Goal: Information Seeking & Learning: Learn about a topic

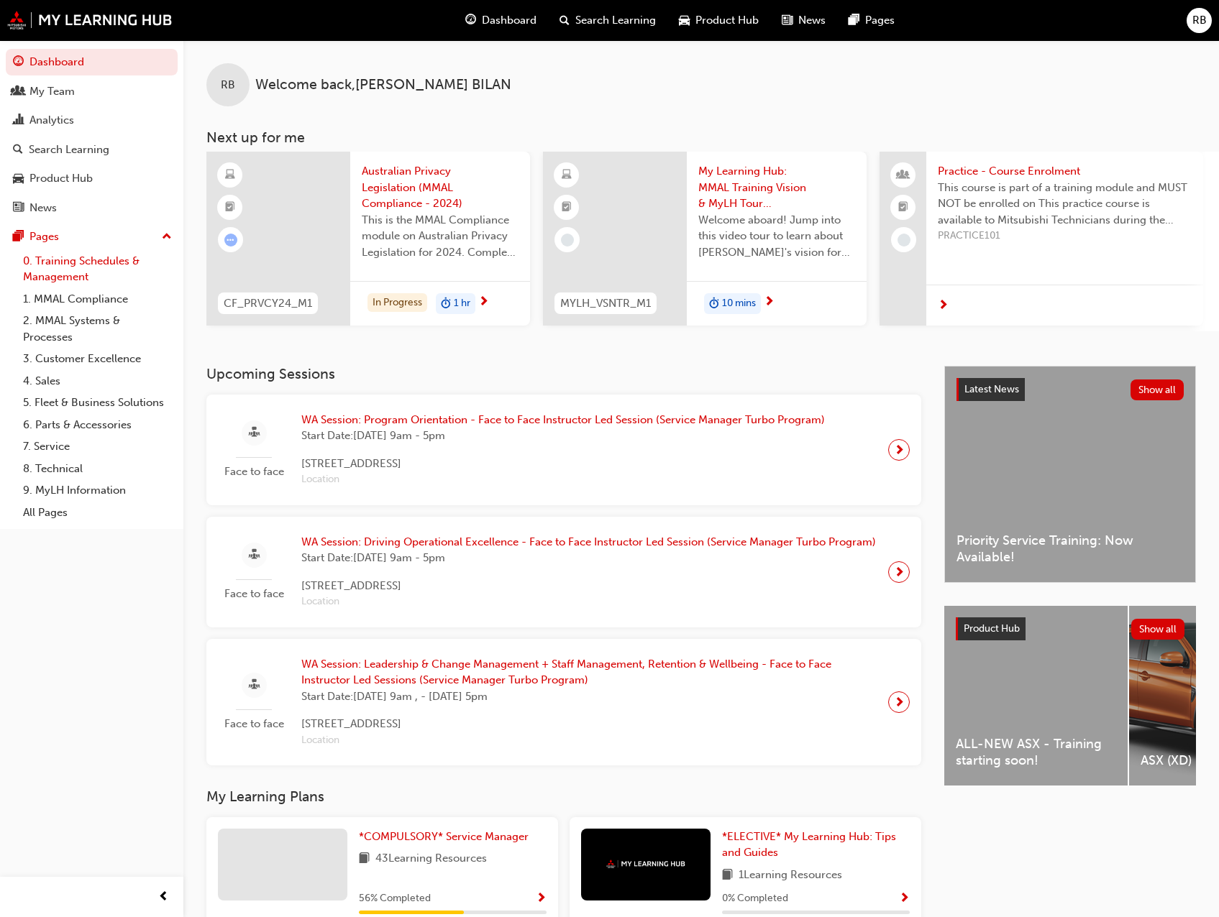
click at [63, 258] on link "0. Training Schedules & Management" at bounding box center [97, 269] width 160 height 38
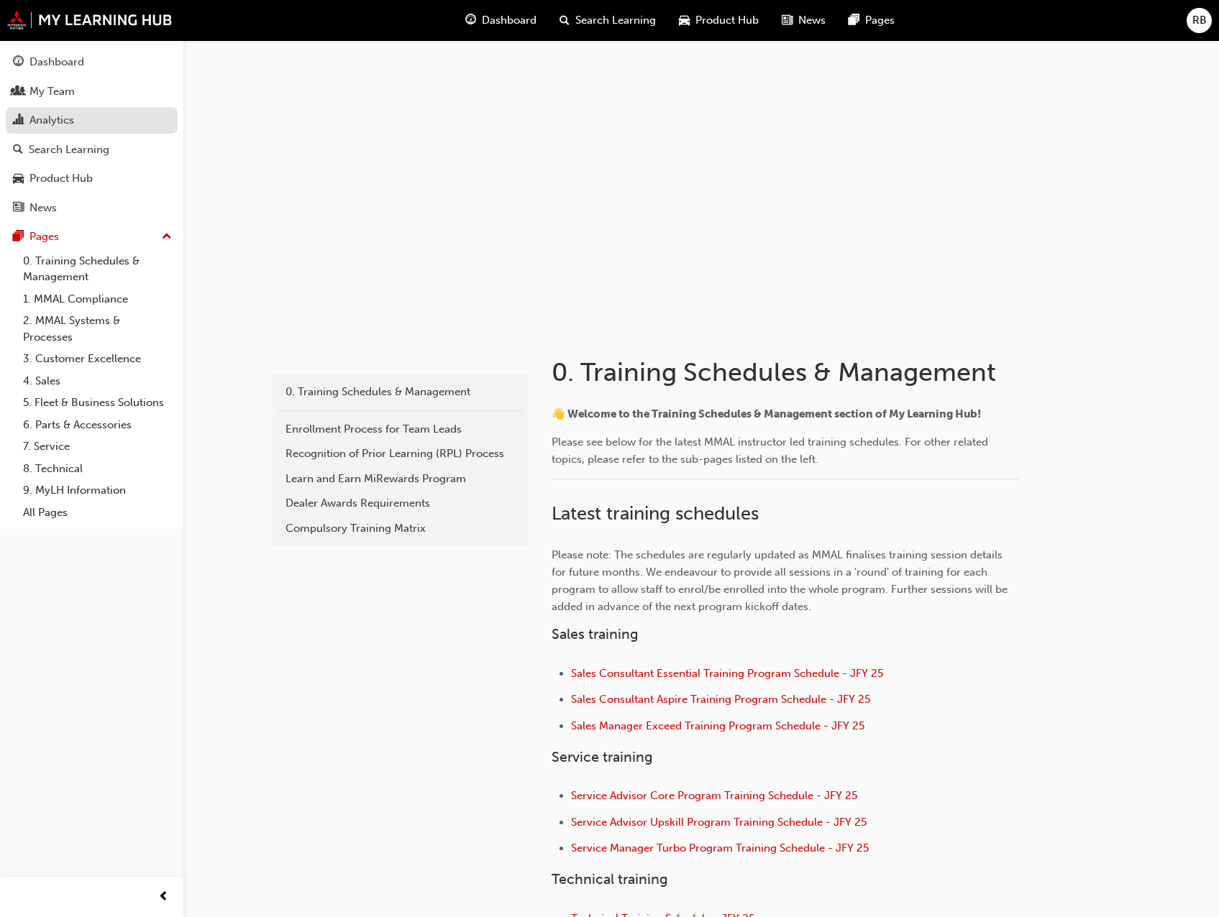
click at [68, 114] on div "Analytics" at bounding box center [51, 120] width 45 height 17
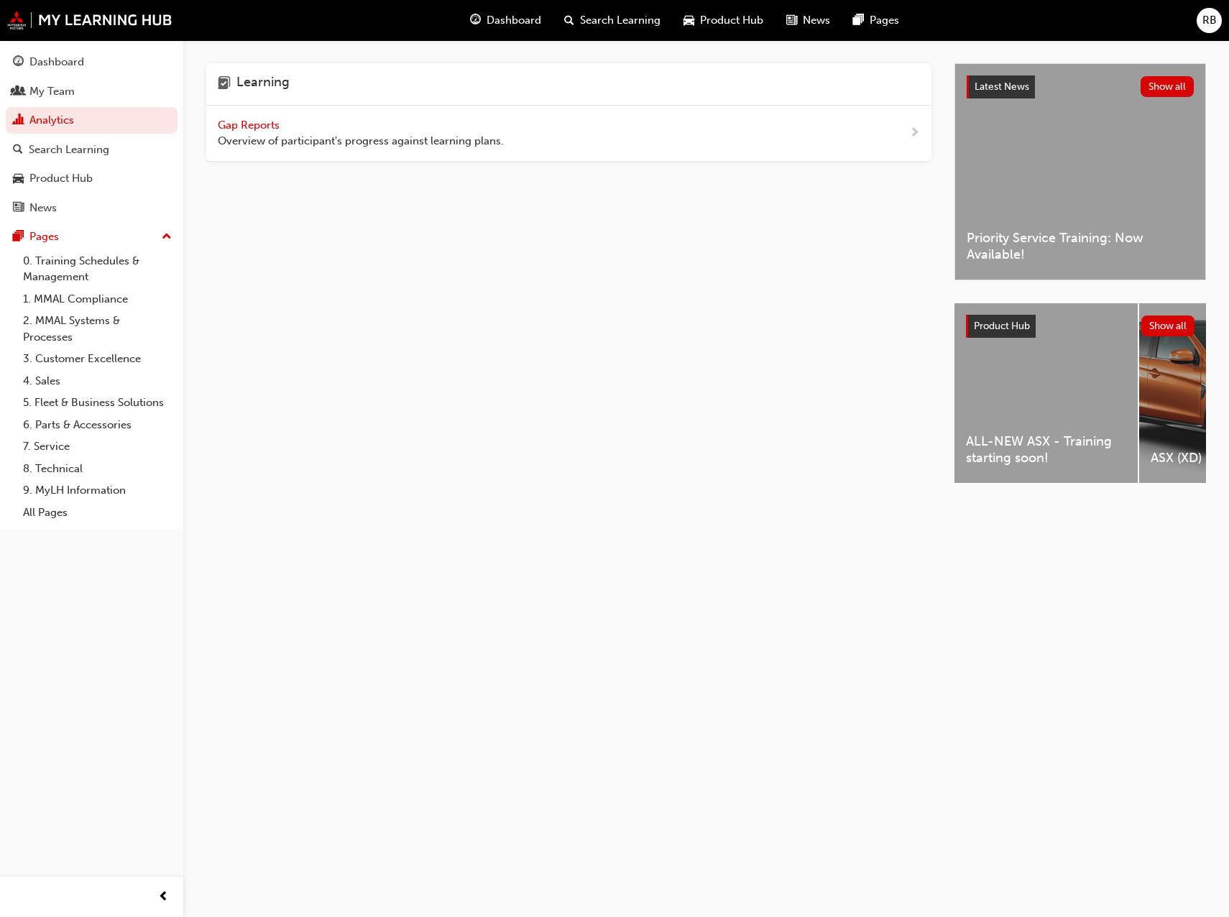
click at [255, 124] on span "Gap Reports" at bounding box center [250, 125] width 65 height 13
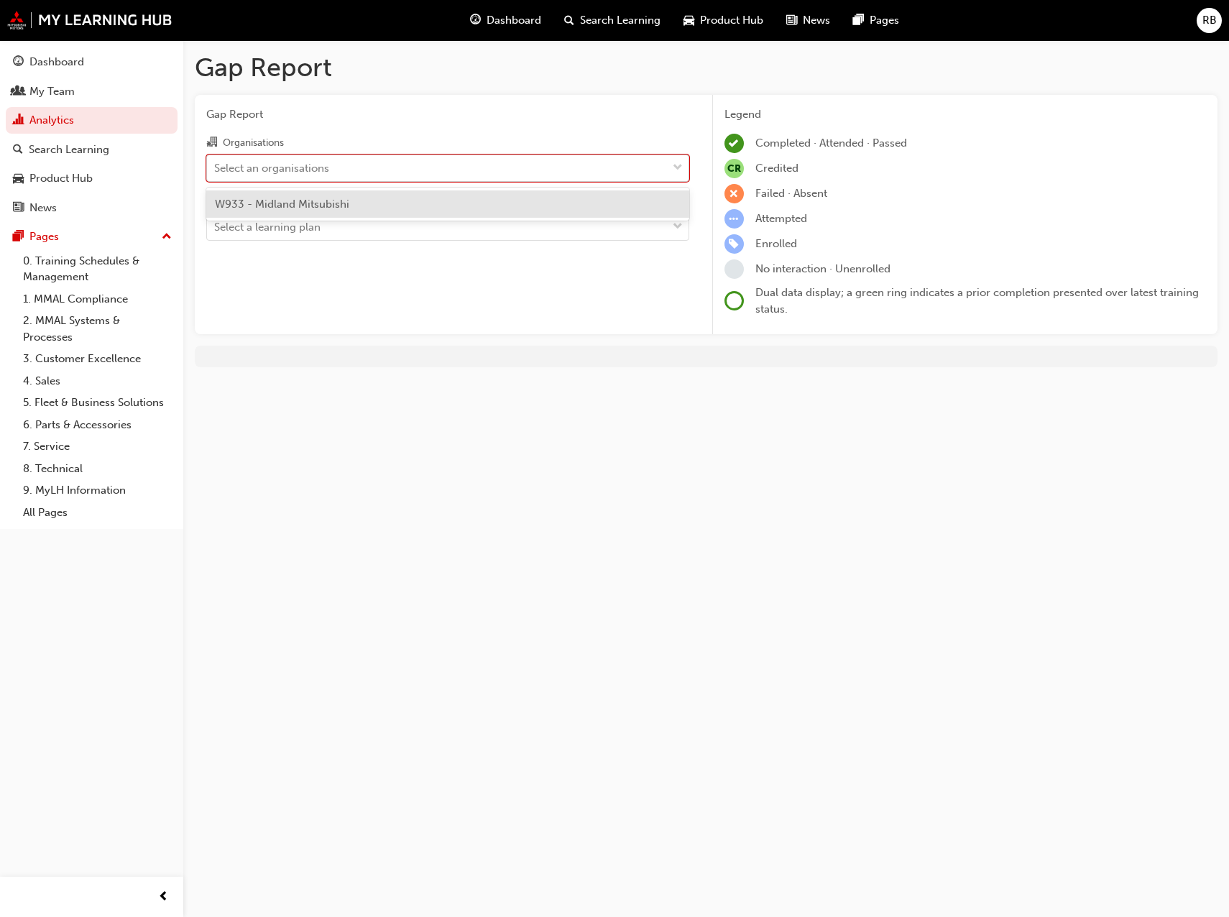
click at [387, 158] on div "Select an organisations" at bounding box center [437, 167] width 460 height 25
click at [216, 161] on input "Organisations option W933 - Midland Mitsubishi focused, 1 of 1. 1 result availa…" at bounding box center [214, 167] width 1 height 12
click at [362, 201] on div "W933 - Midland Mitsubishi" at bounding box center [447, 205] width 483 height 28
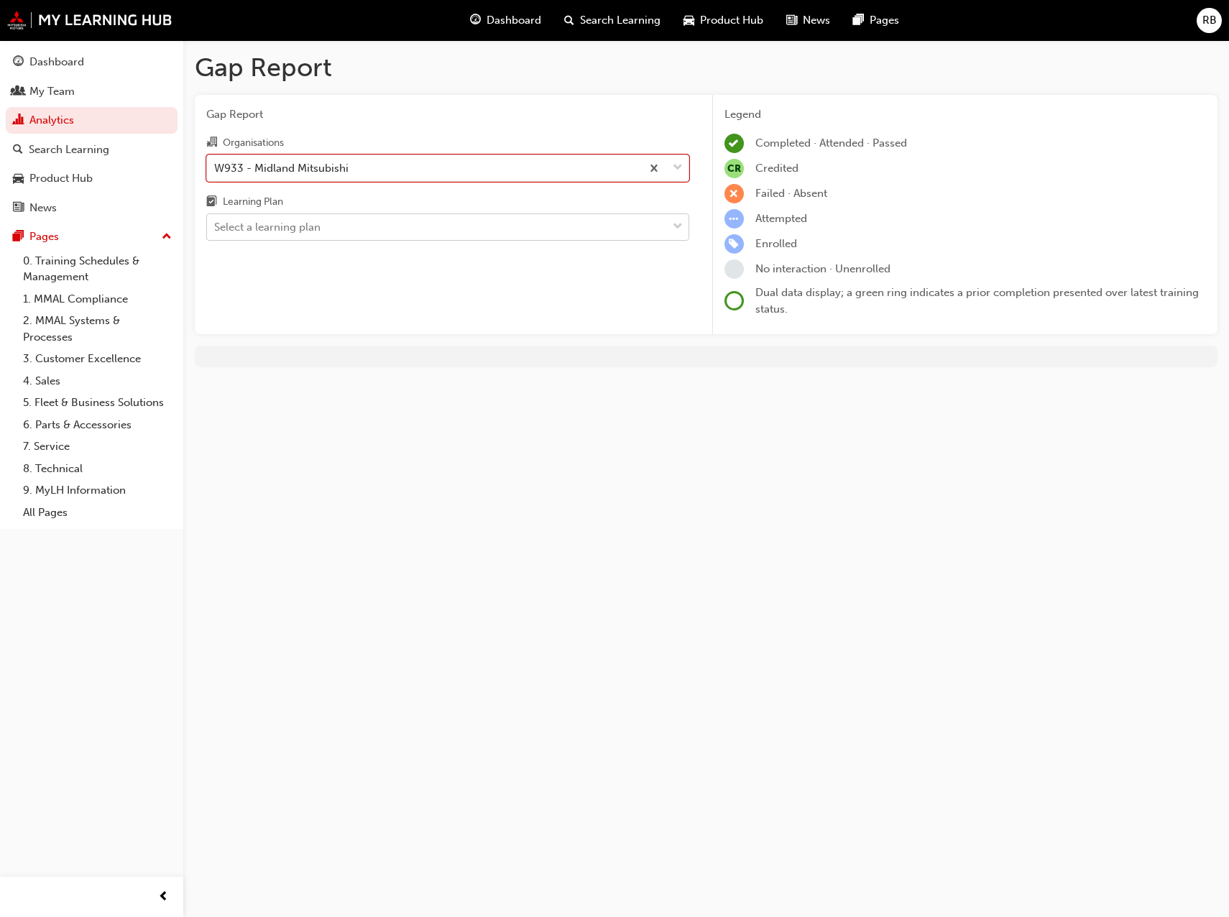
click at [362, 227] on div "Select a learning plan" at bounding box center [437, 227] width 460 height 25
click at [216, 227] on input "Learning Plan Select a learning plan" at bounding box center [214, 227] width 1 height 12
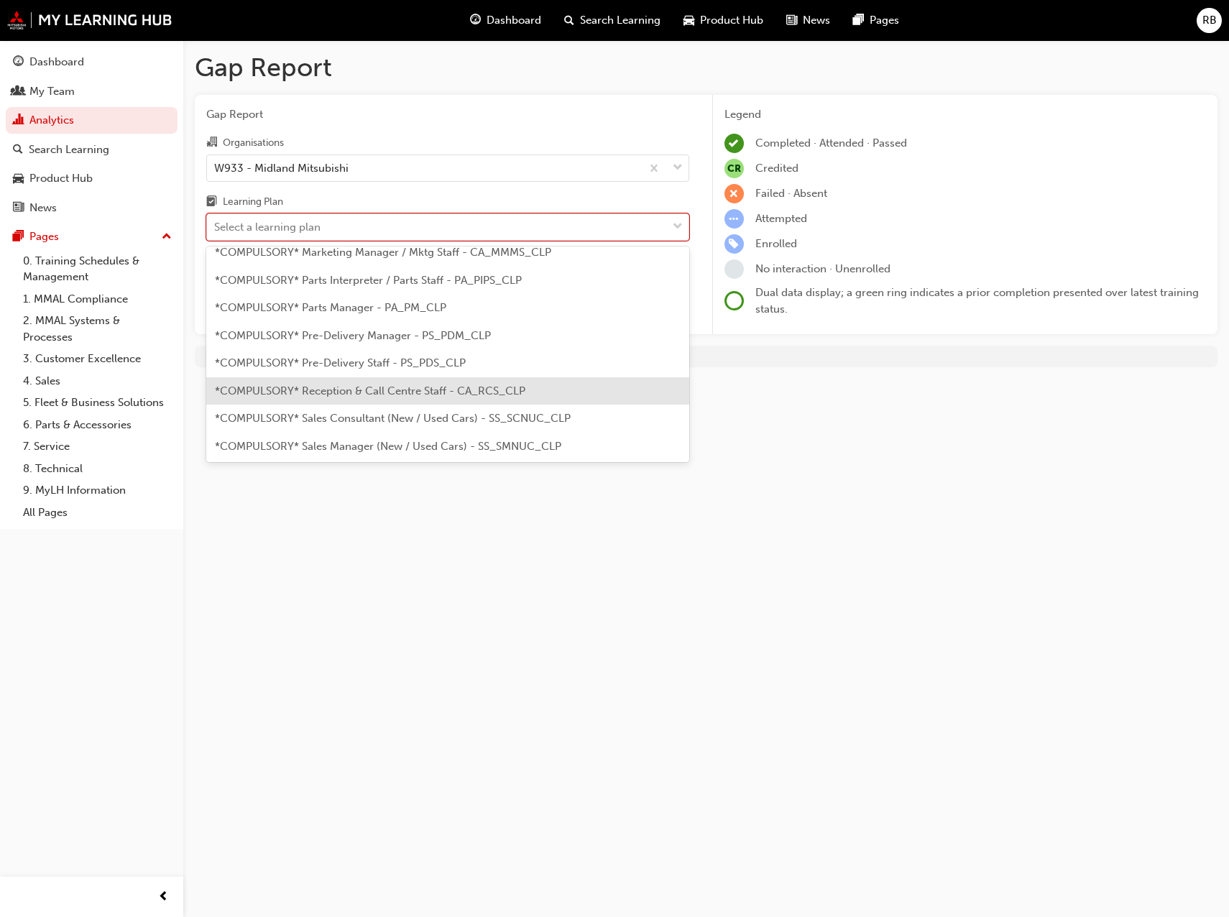
scroll to position [359, 0]
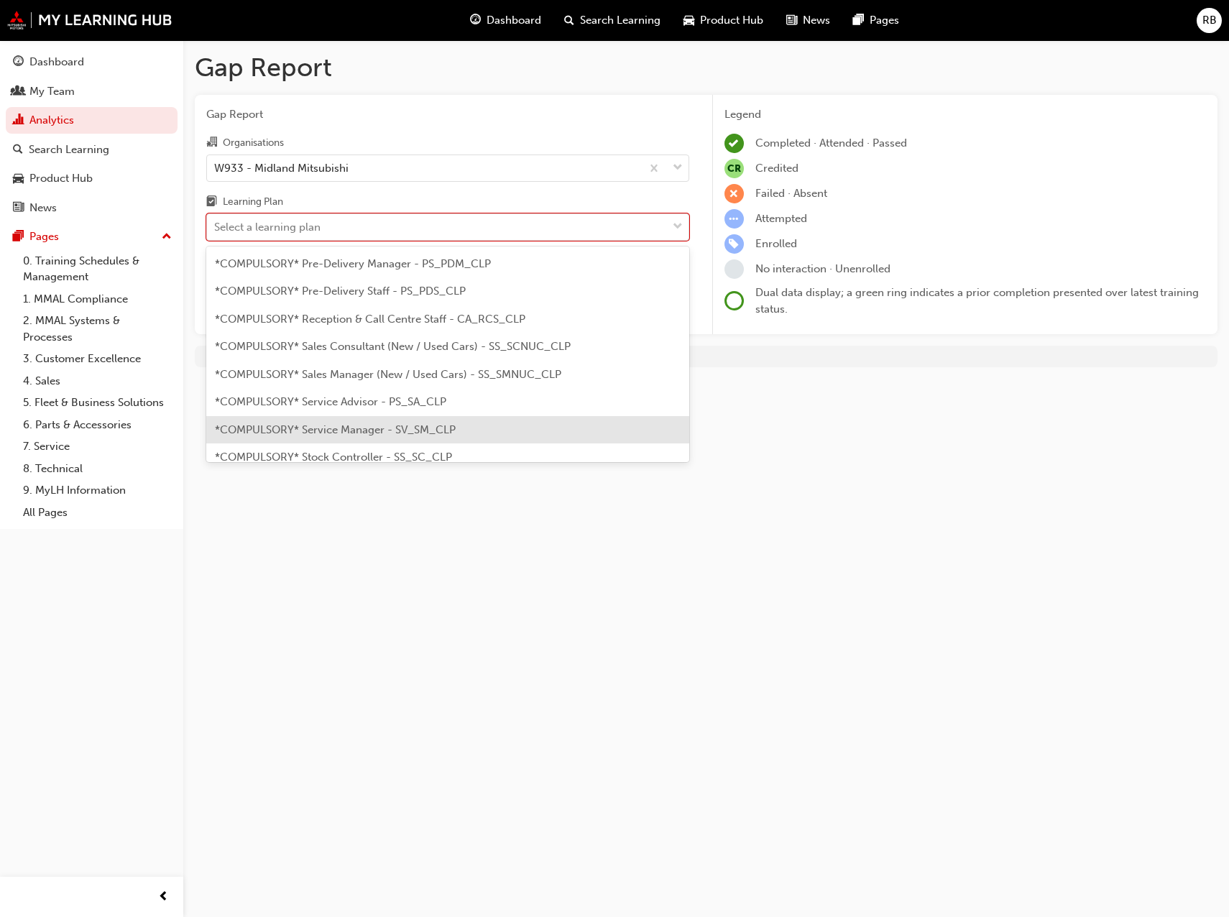
click at [359, 431] on span "*COMPULSORY* Service Manager - SV_SM_CLP" at bounding box center [335, 429] width 241 height 13
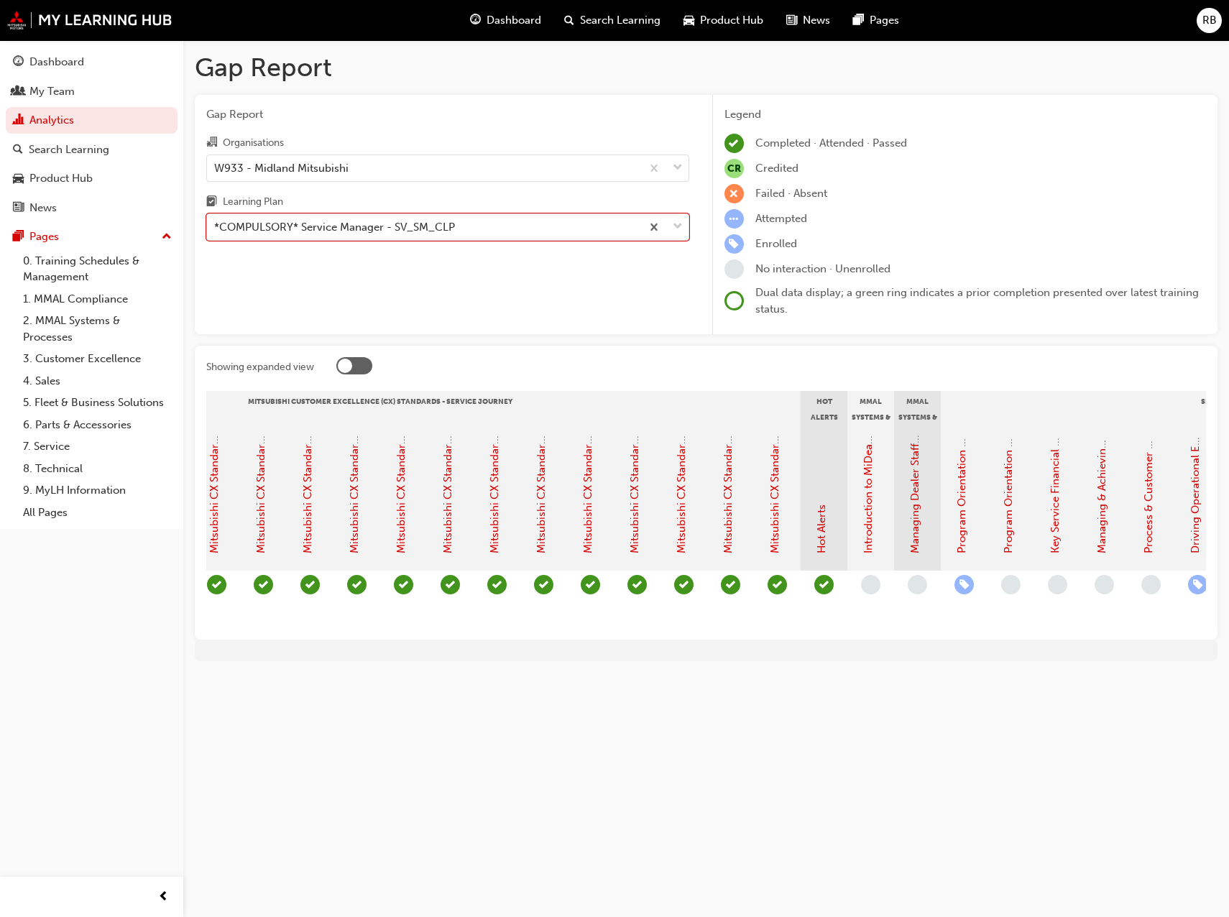
scroll to position [0, 718]
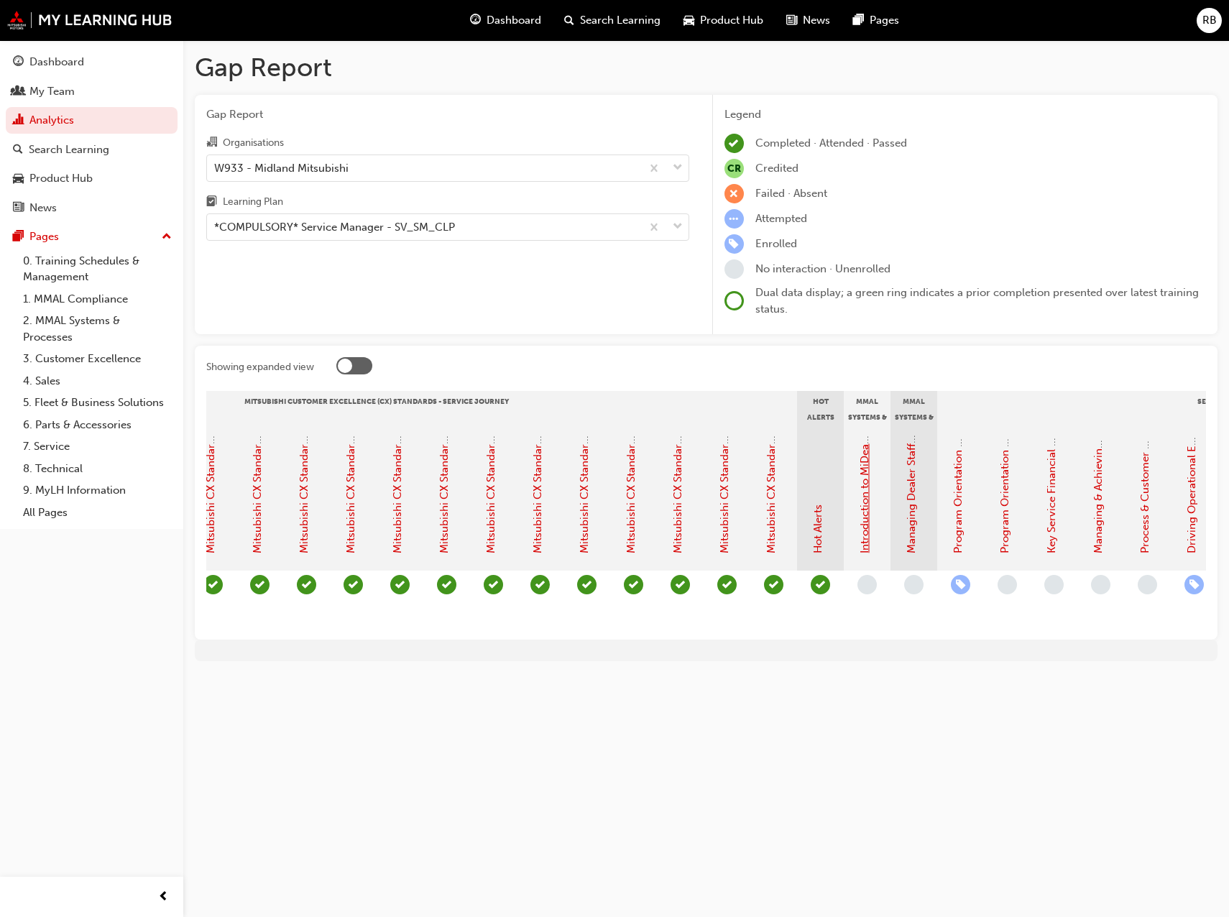
click at [860, 533] on link "Introduction to MiDealerAssist" at bounding box center [864, 478] width 13 height 150
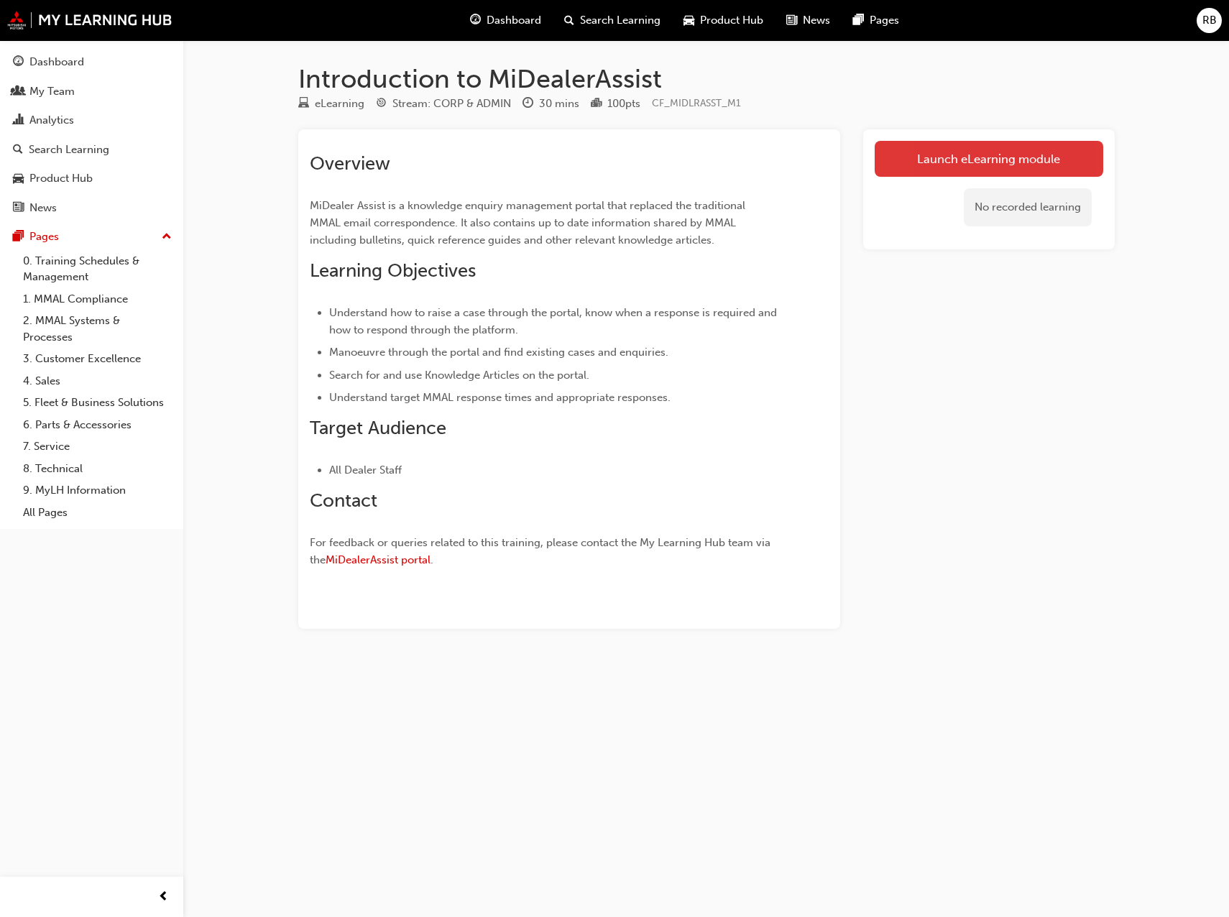
click at [1002, 165] on link "Launch eLearning module" at bounding box center [989, 159] width 229 height 36
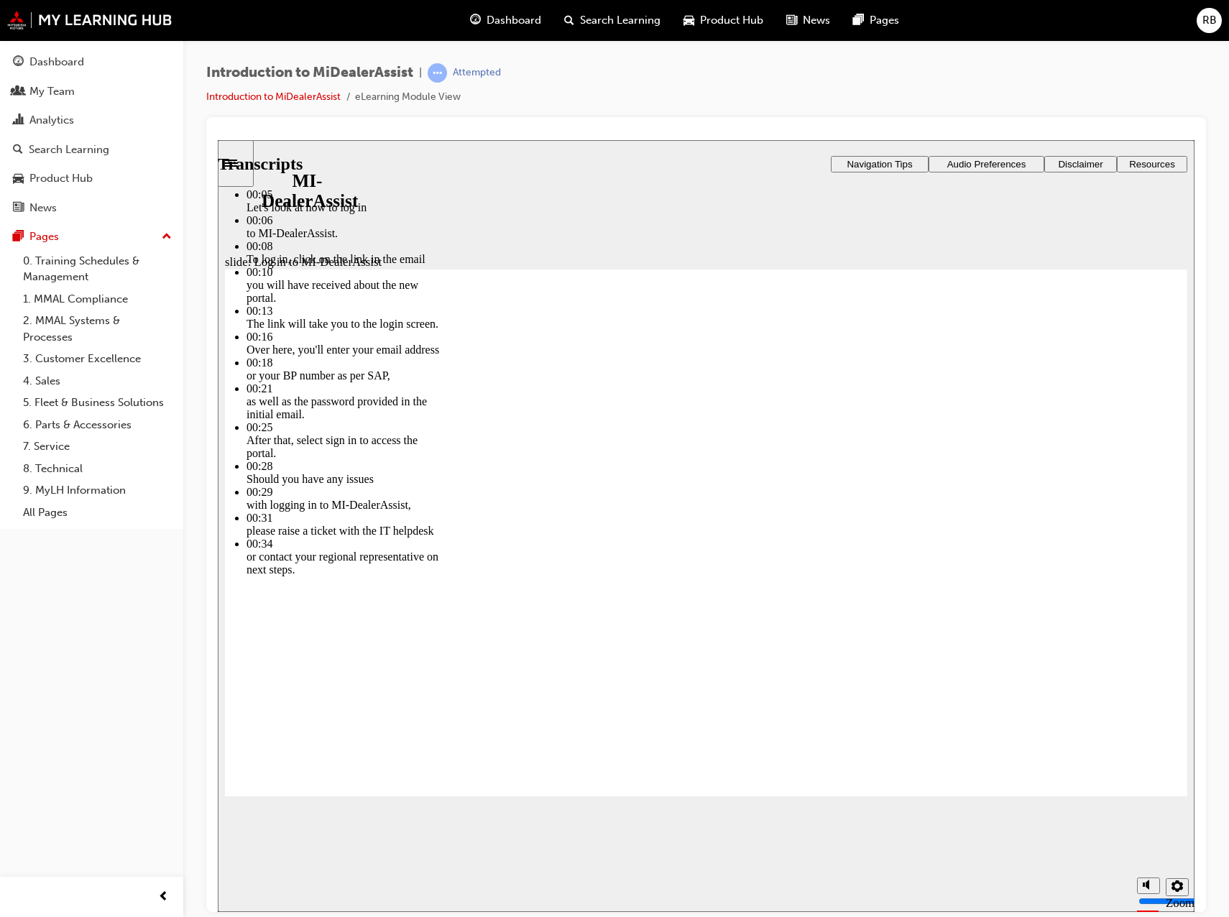
click at [836, 845] on div "slide: Log in to MI-DealerAssist Rectangle 2 Transcripts 00:05 : Let's look at …" at bounding box center [706, 525] width 977 height 772
type input "29"
type input "10"
type input "29"
type input "10"
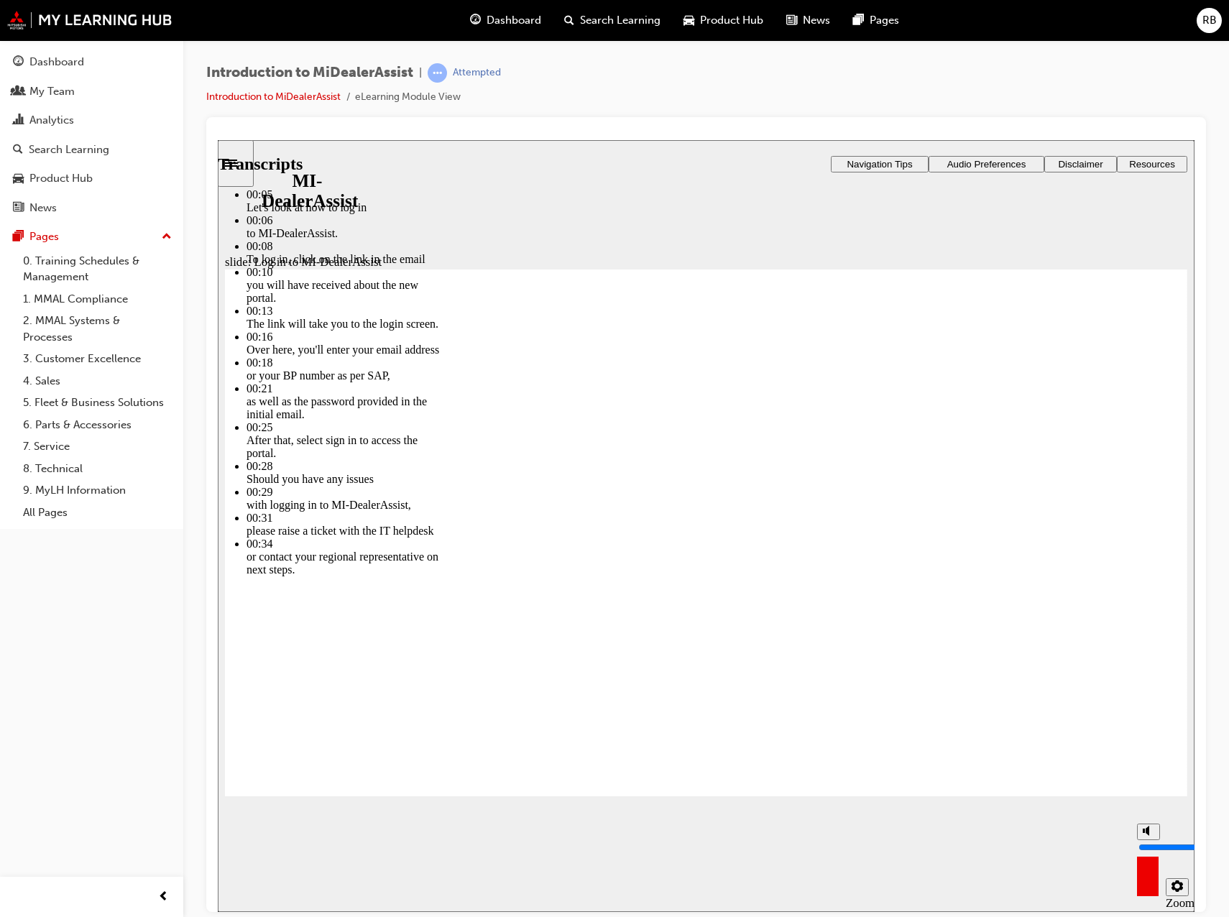
type input "30"
drag, startPoint x: 1149, startPoint y: 831, endPoint x: 1142, endPoint y: 794, distance: 38.1
type input "10"
click at [1142, 841] on input "volume" at bounding box center [1185, 847] width 93 height 12
click at [854, 857] on div "slide: Log in to MI-DealerAssist Rectangle 2 Transcripts 00:05 : Let's look at …" at bounding box center [706, 525] width 977 height 772
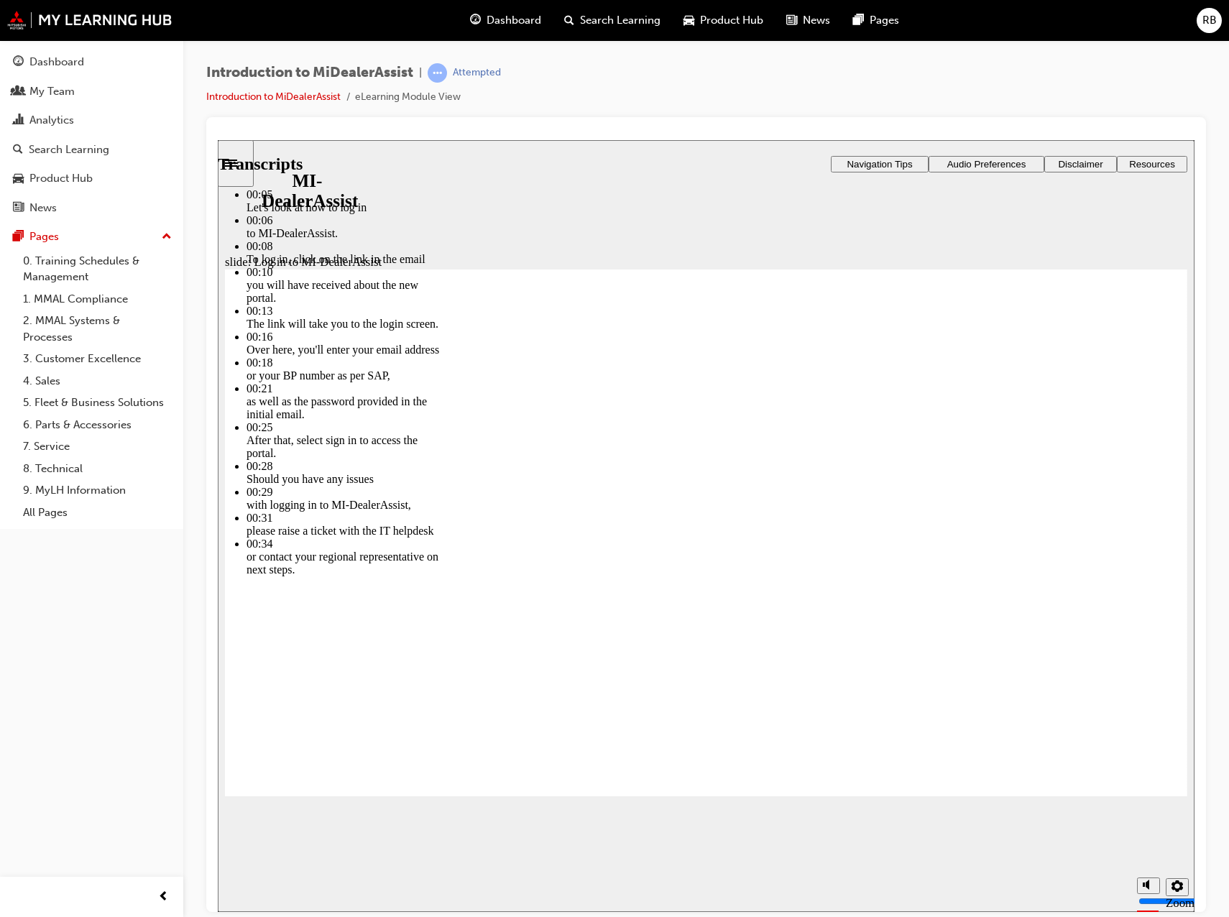
type input "42"
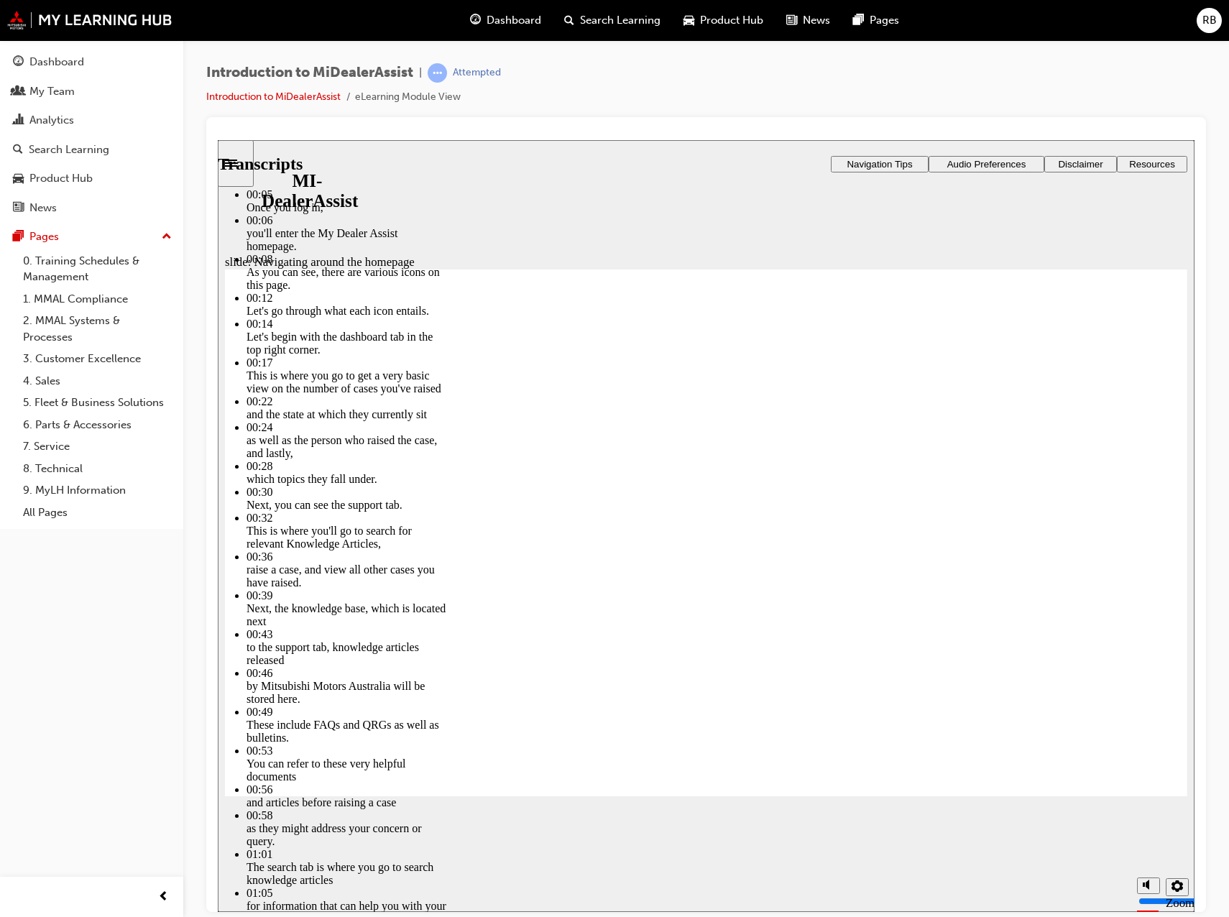
type input "144"
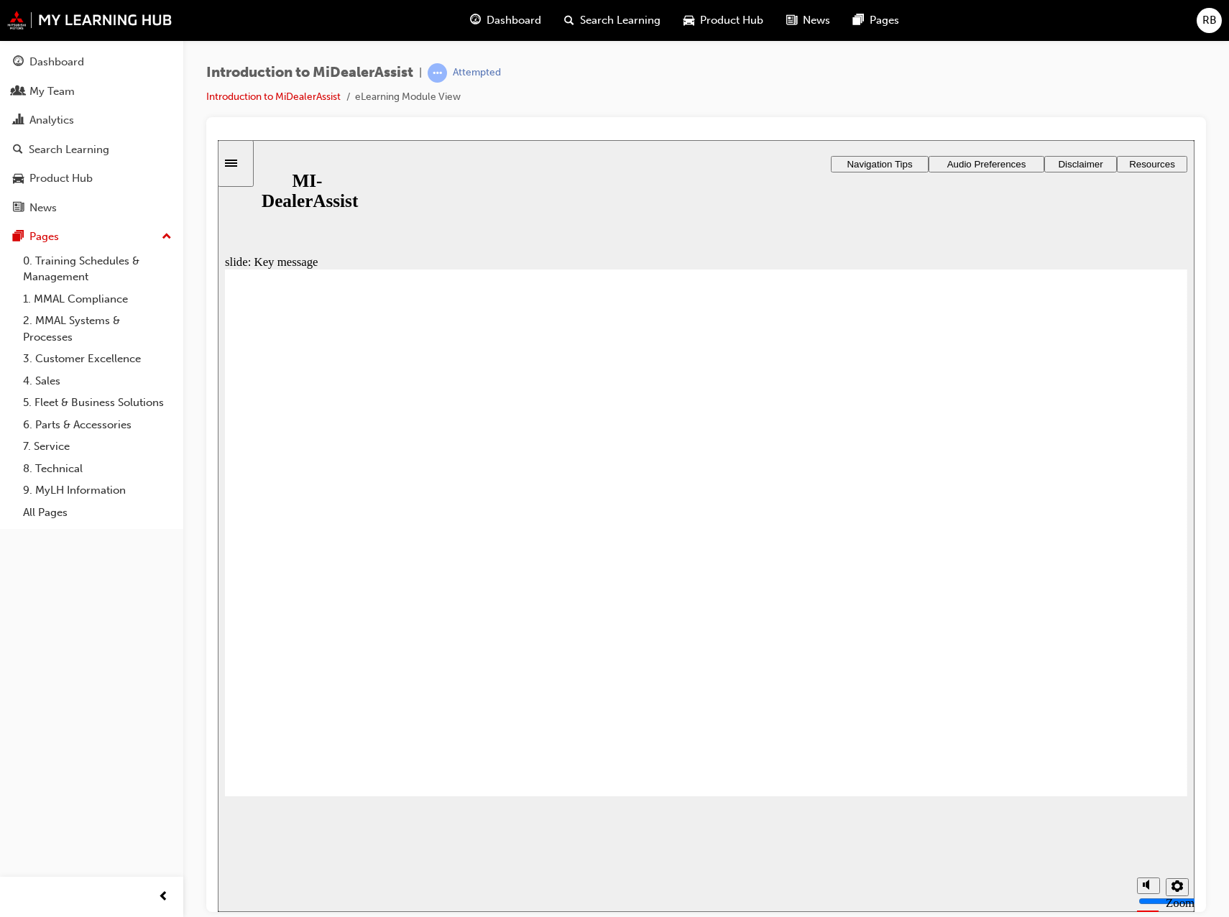
radio input "false"
radio input "true"
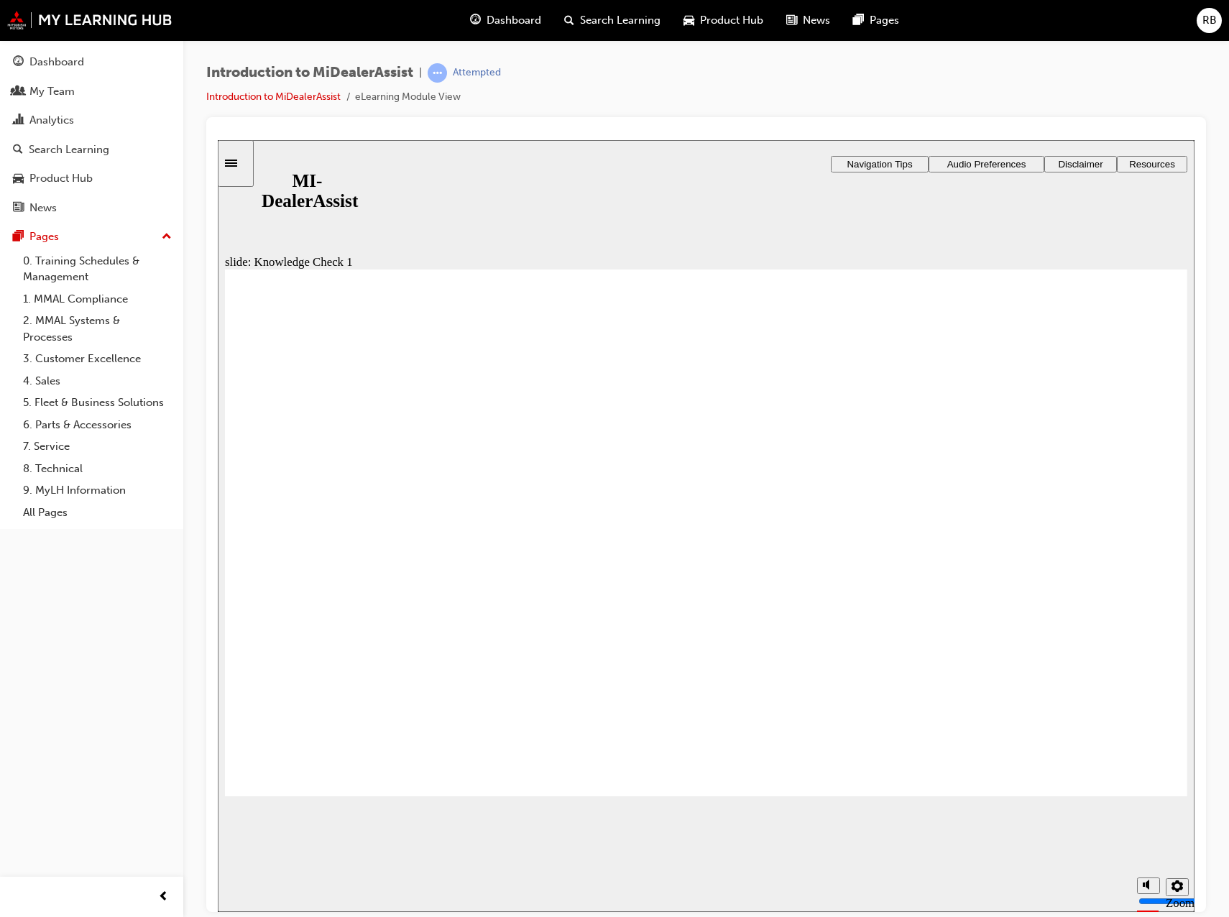
radio input "true"
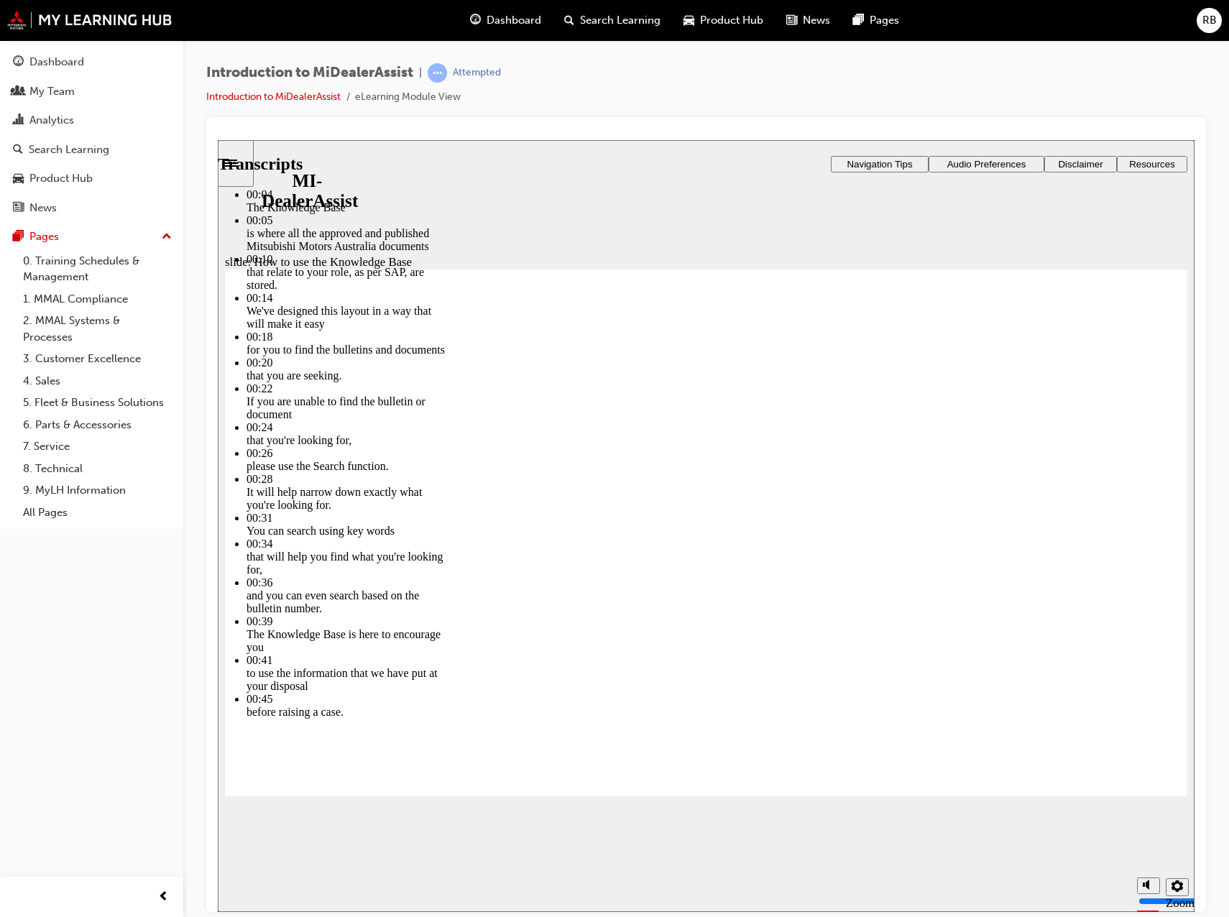
type input "51"
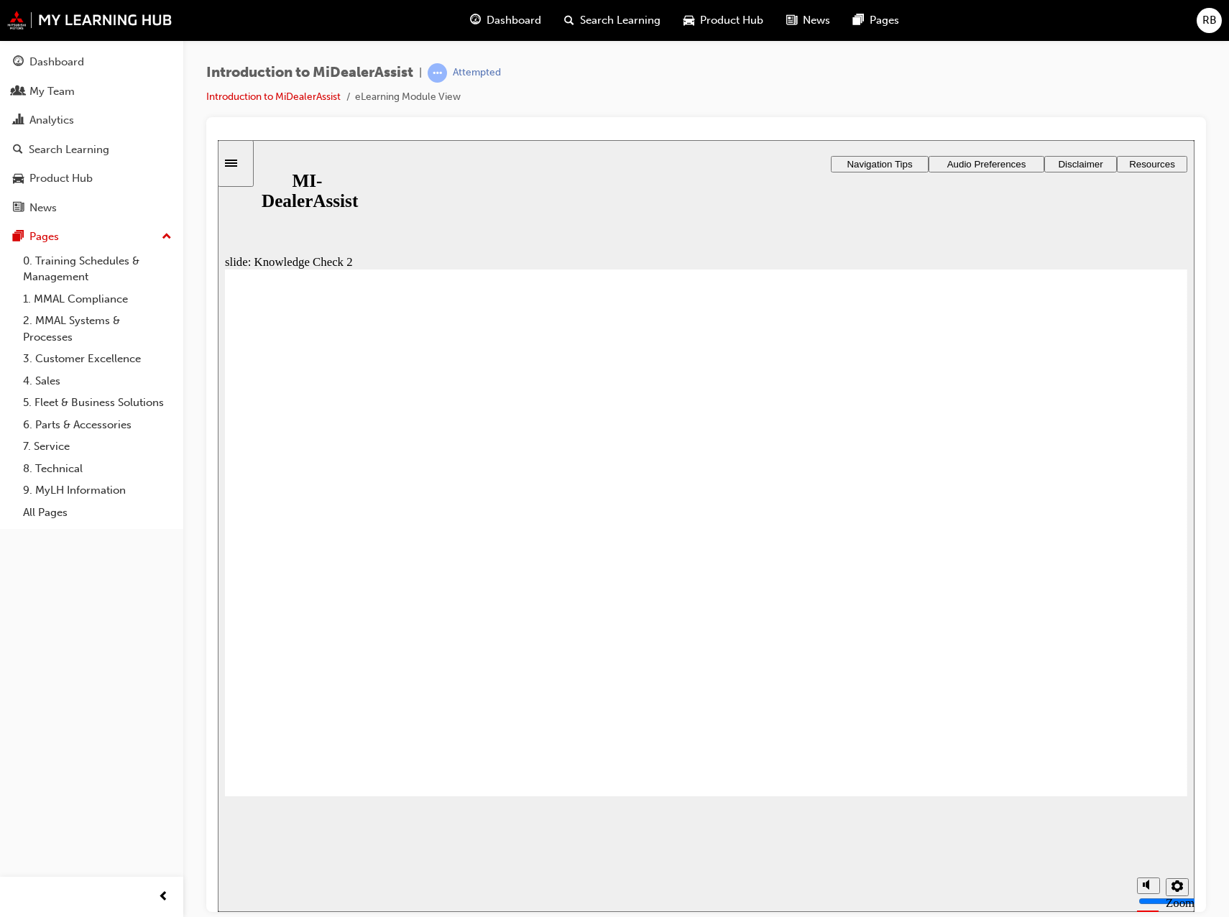
drag, startPoint x: 257, startPoint y: 496, endPoint x: 258, endPoint y: 482, distance: 13.7
radio input "false"
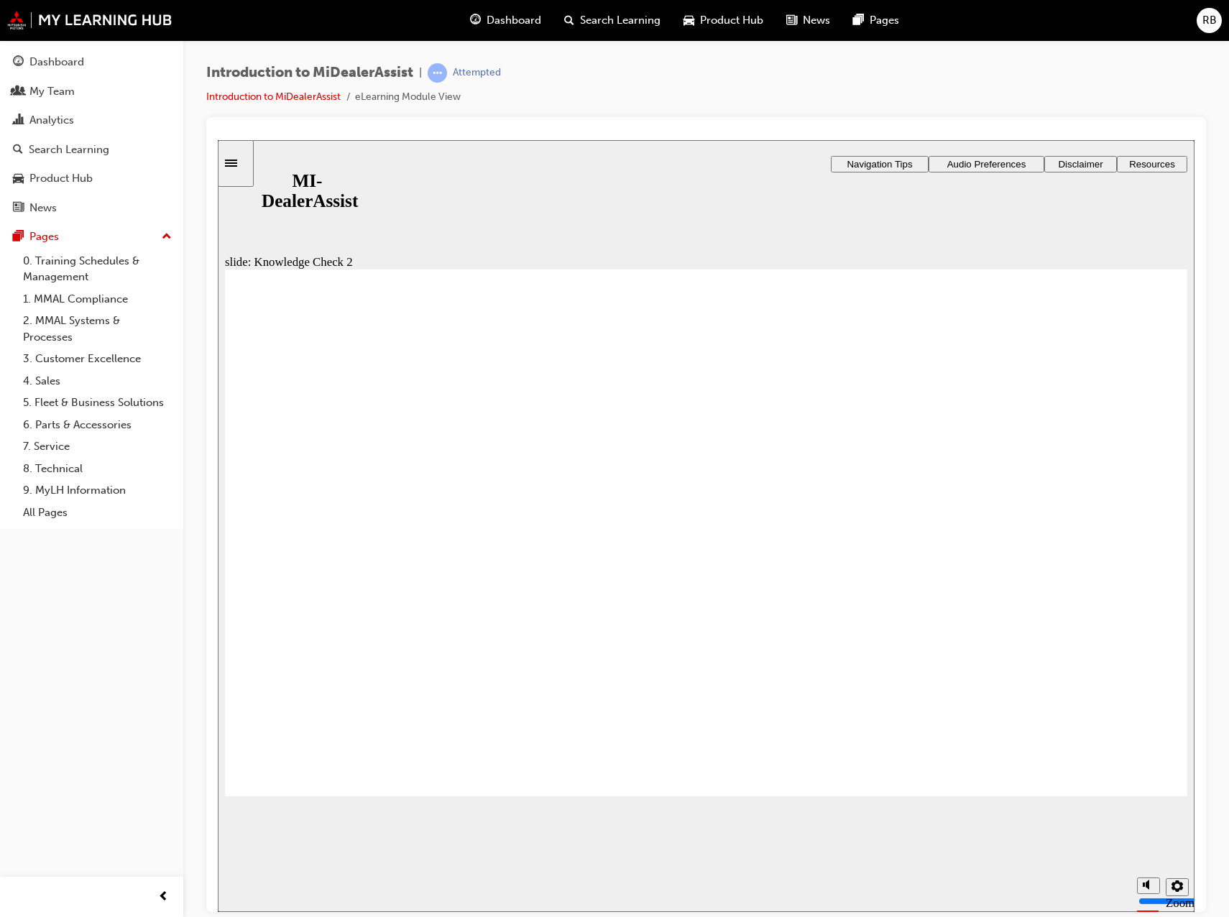
radio input "false"
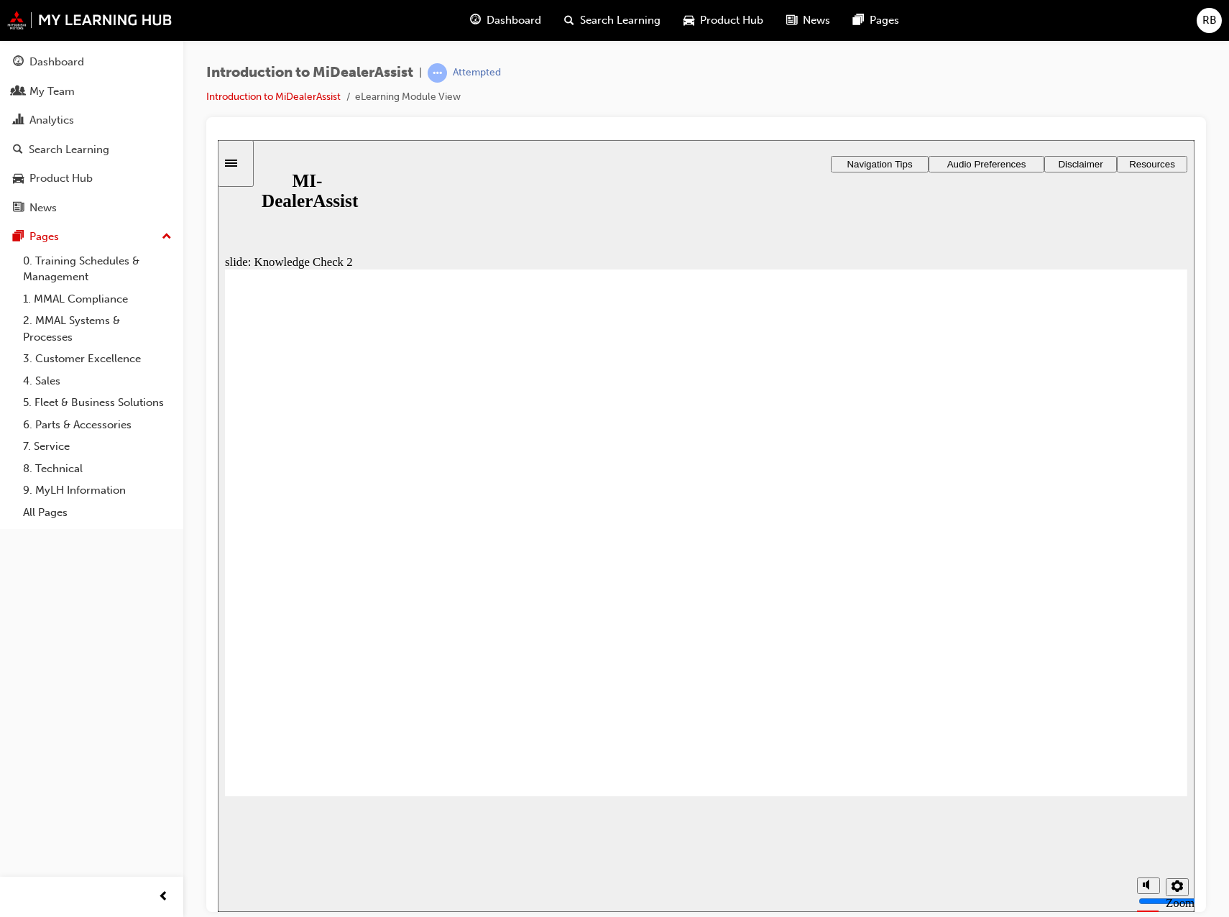
radio input "true"
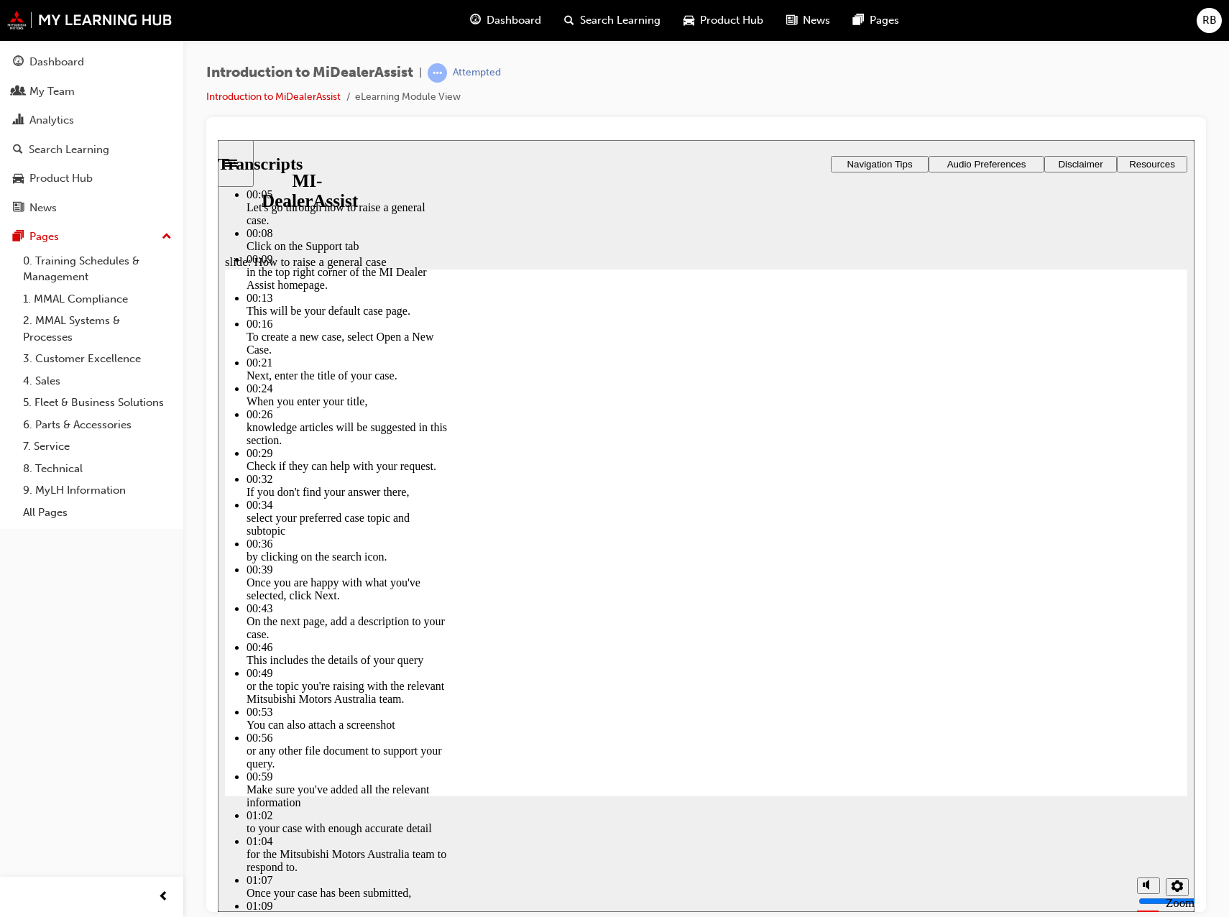
type input "85"
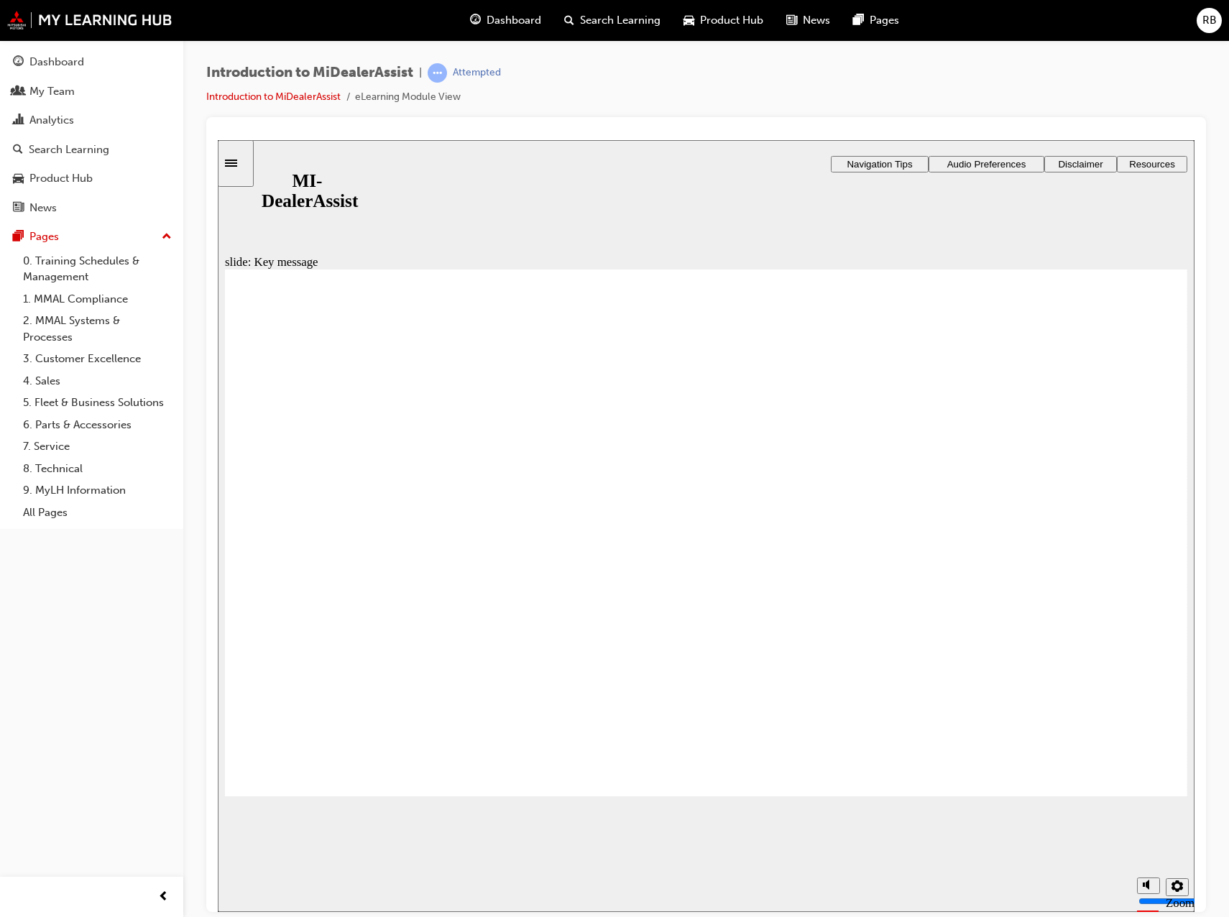
checkbox input "true"
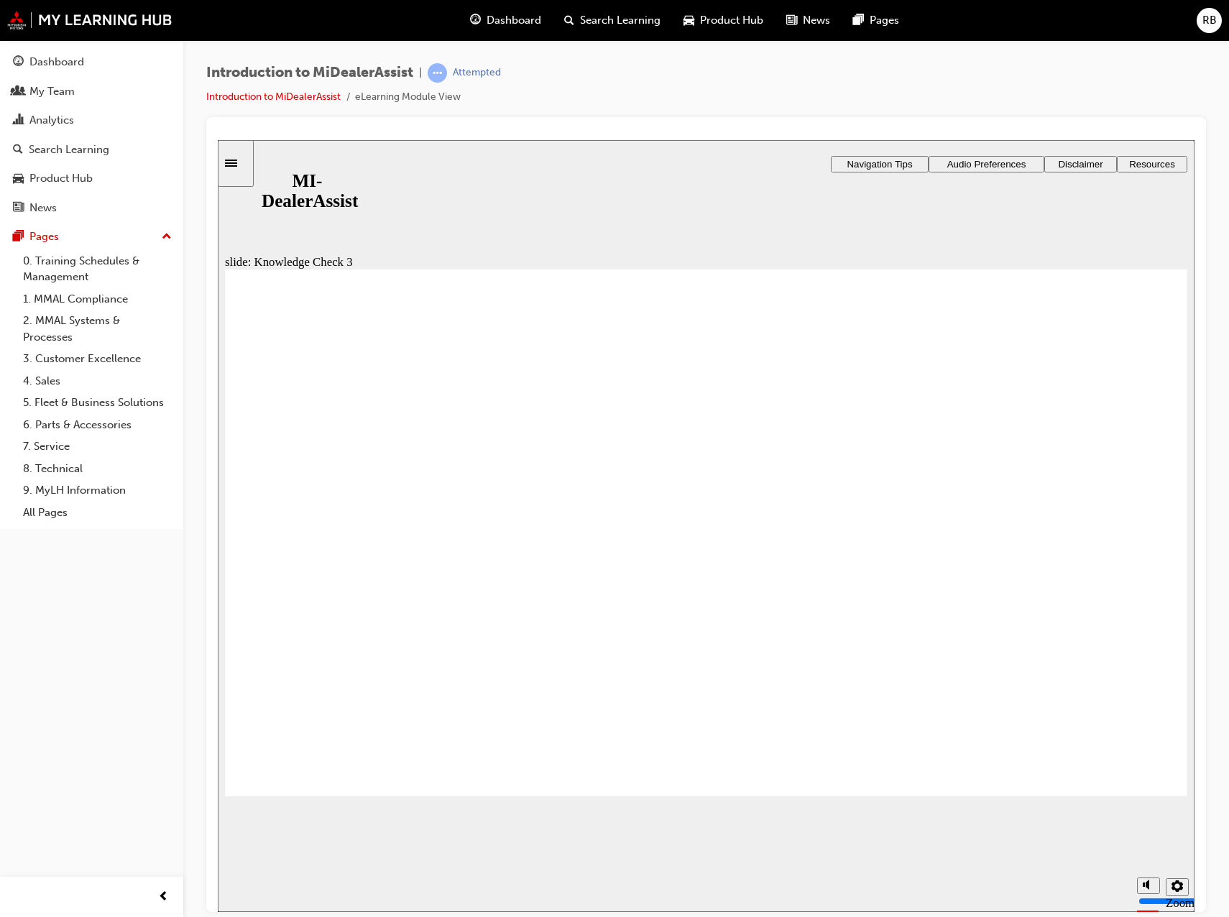
checkbox input "true"
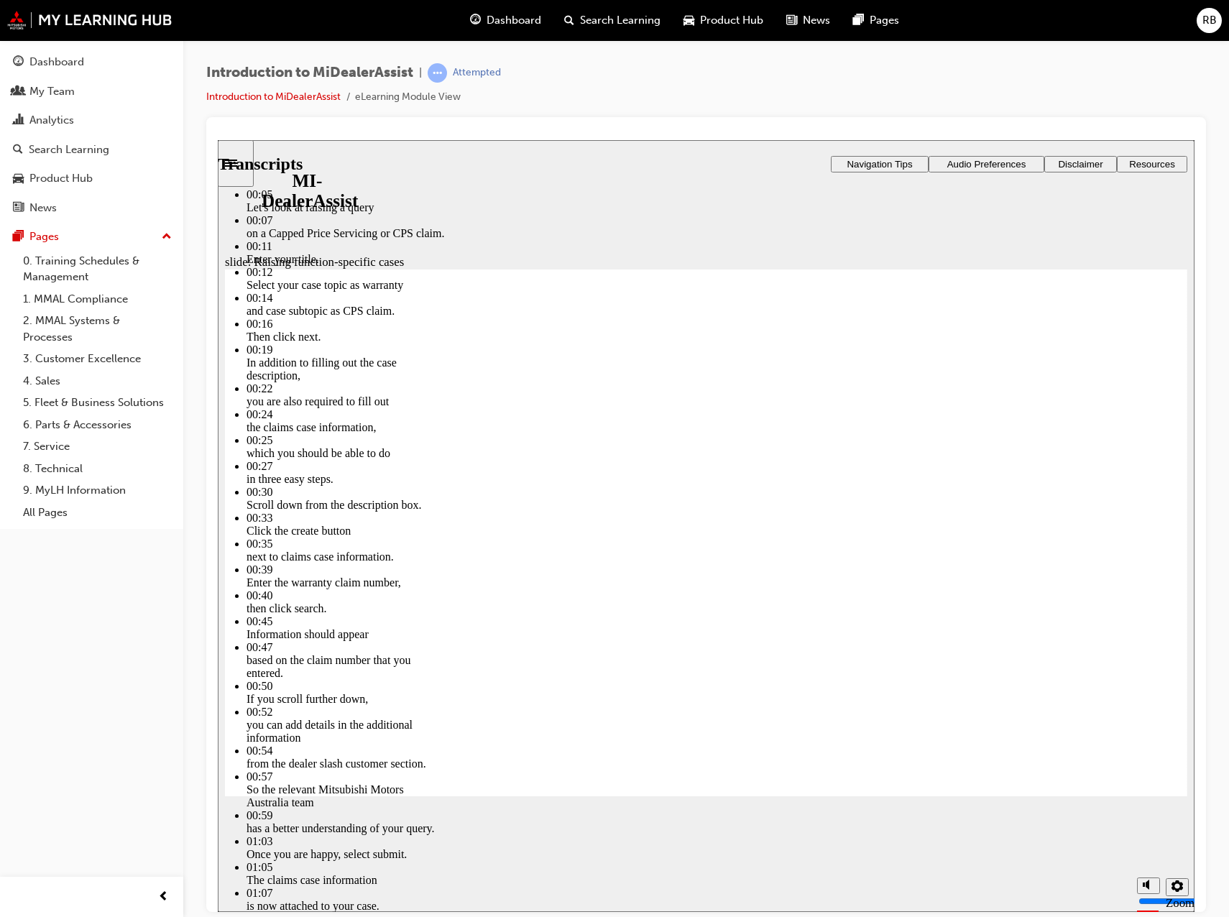
type input "80"
type input "52"
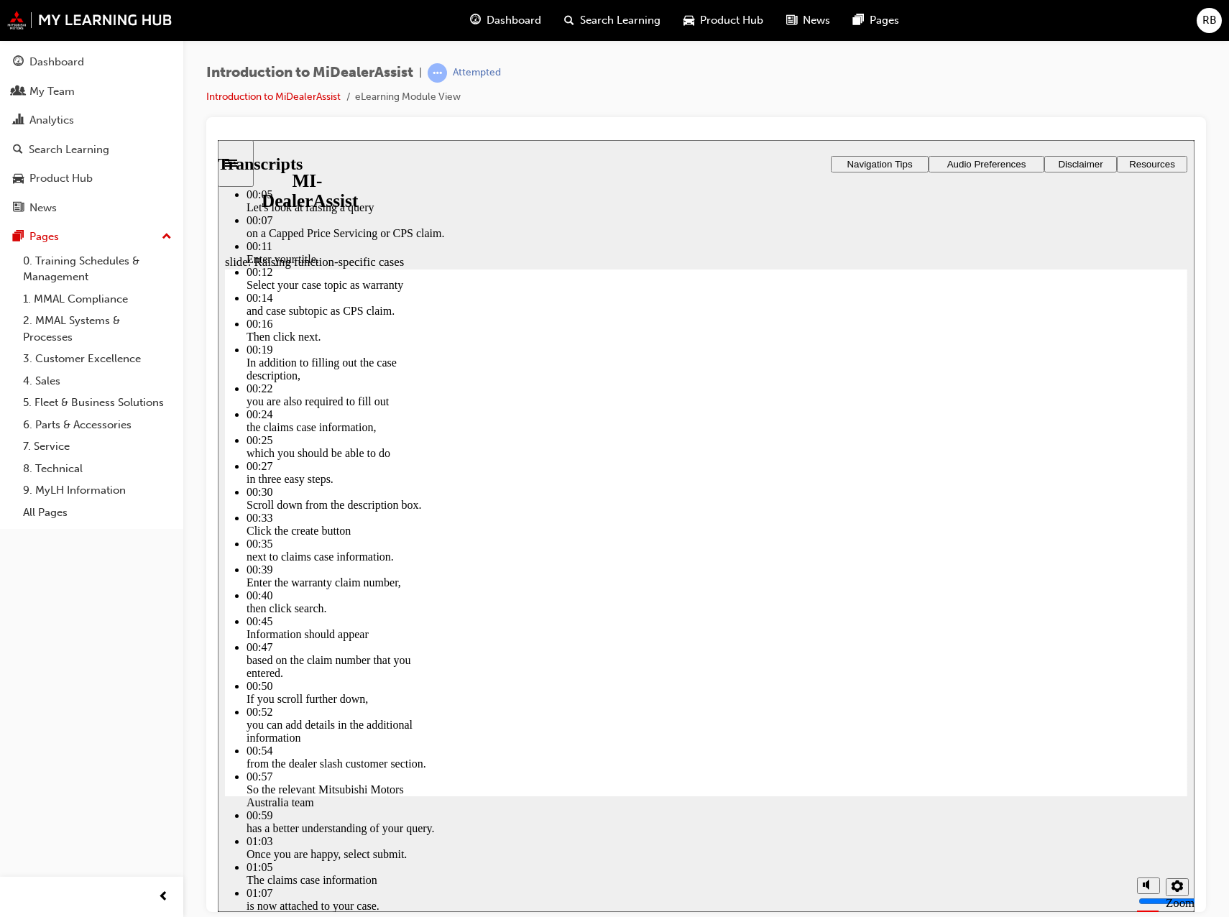
type input "80"
type input "46"
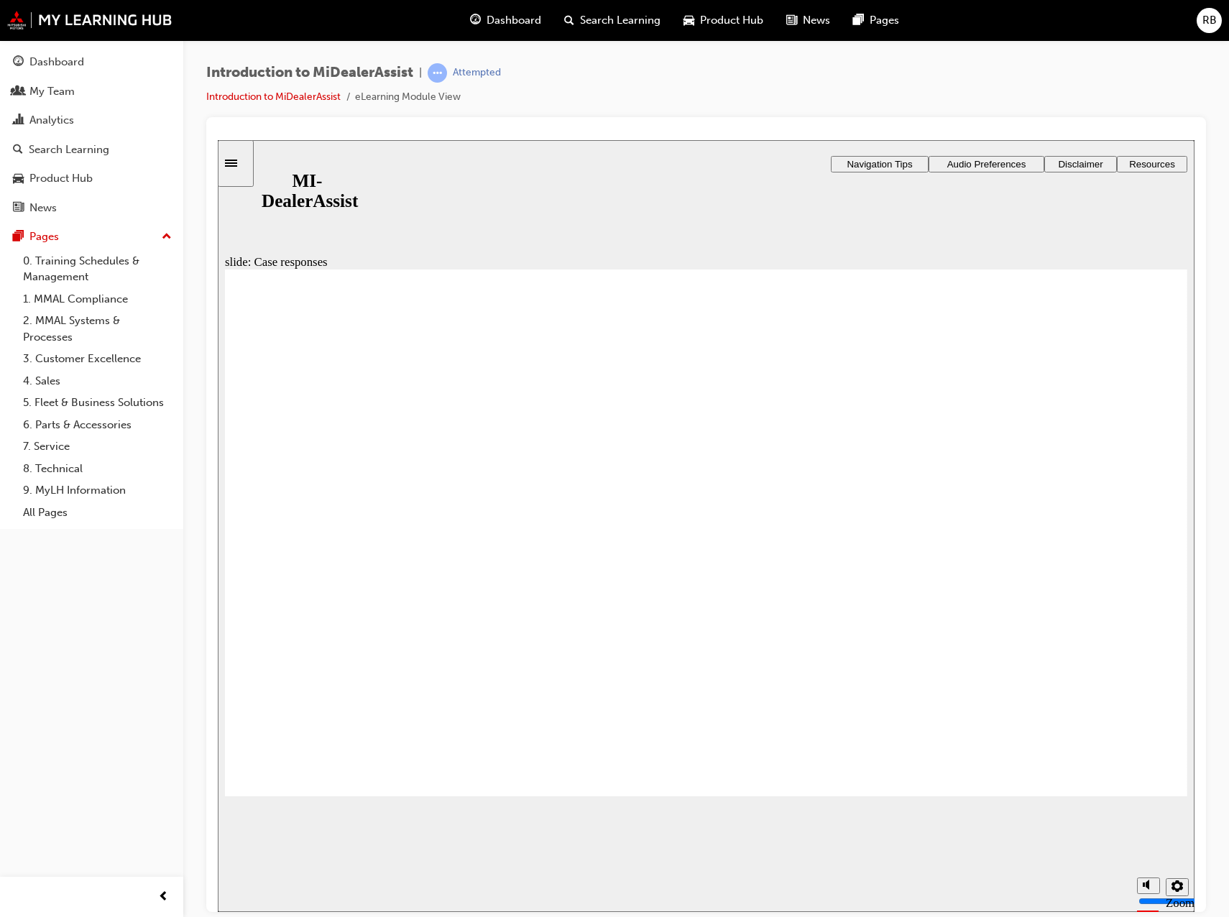
radio input "true"
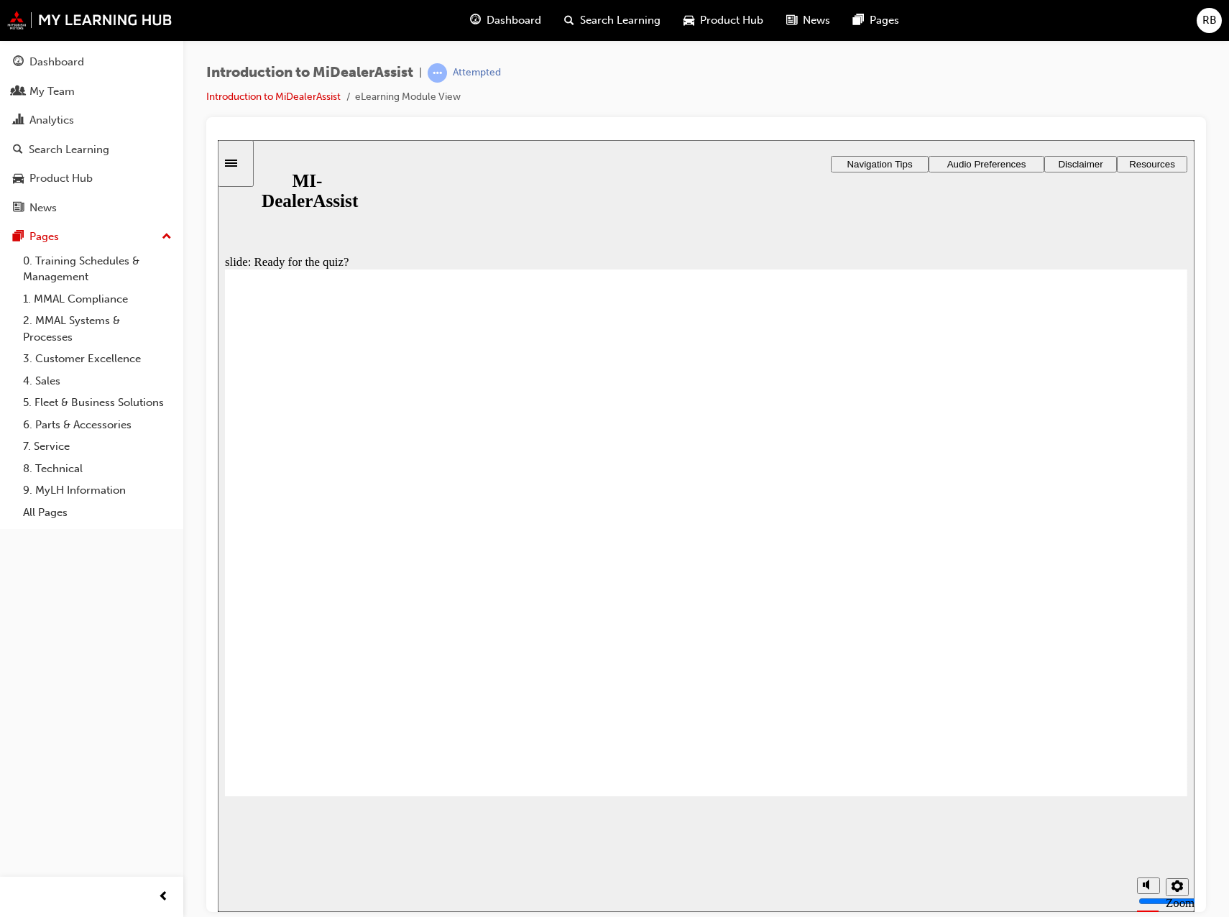
radio input "true"
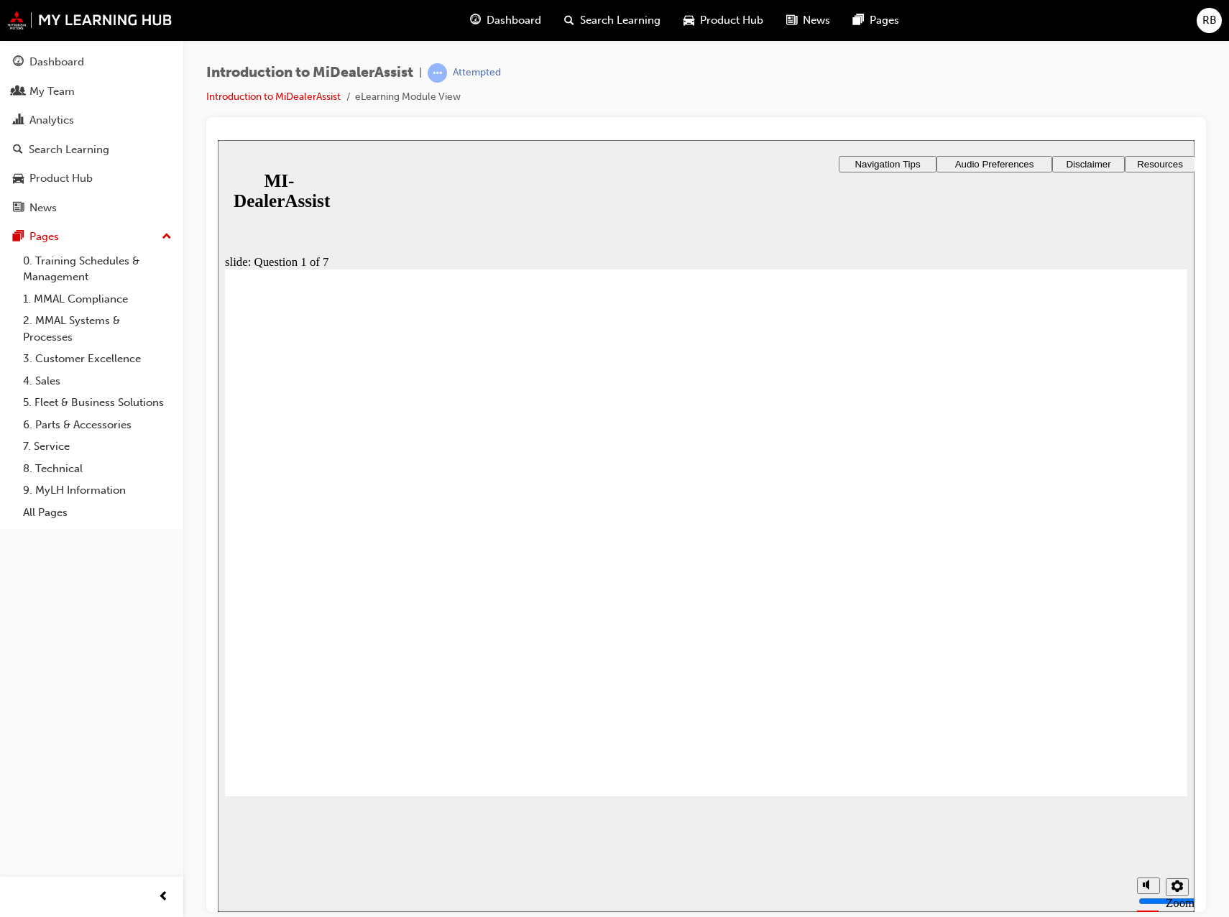
radio input "true"
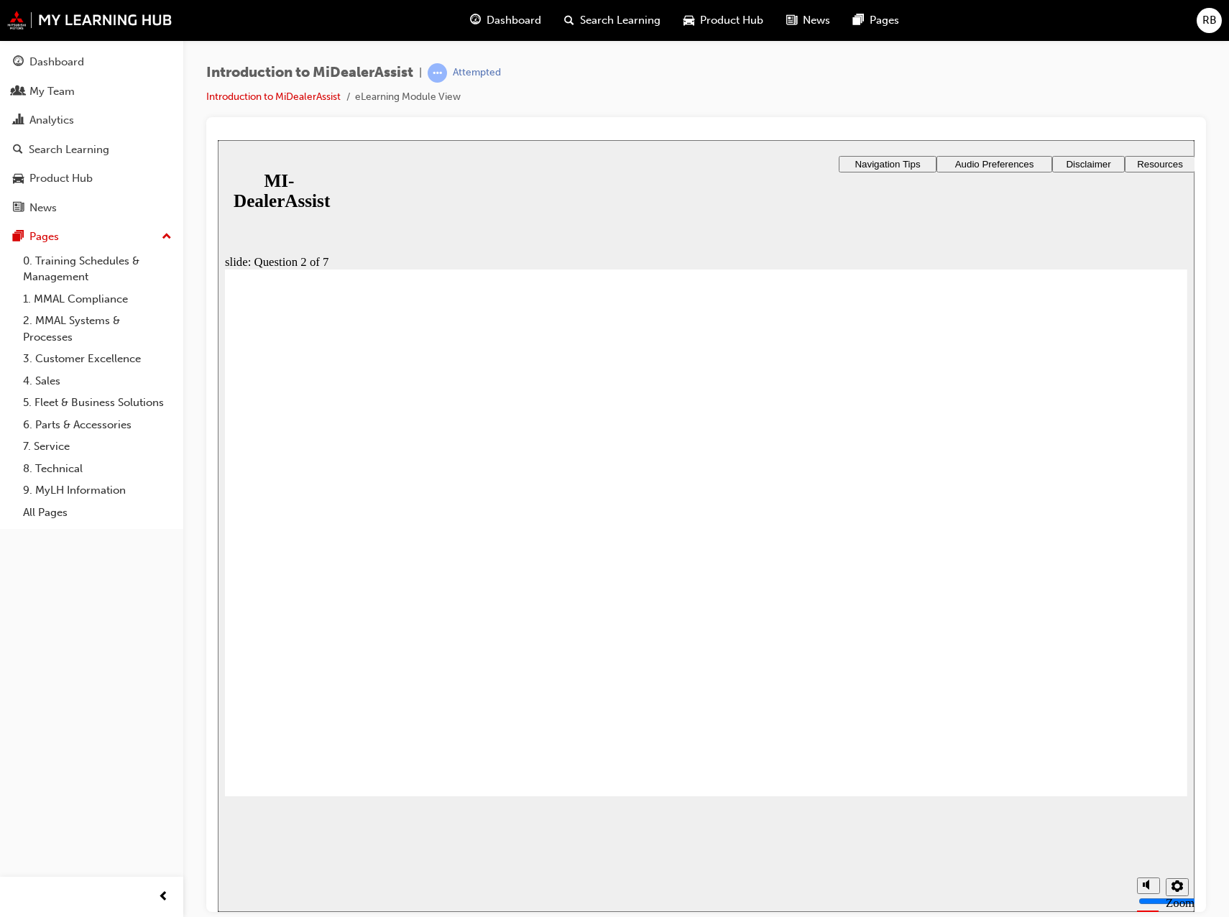
radio input "true"
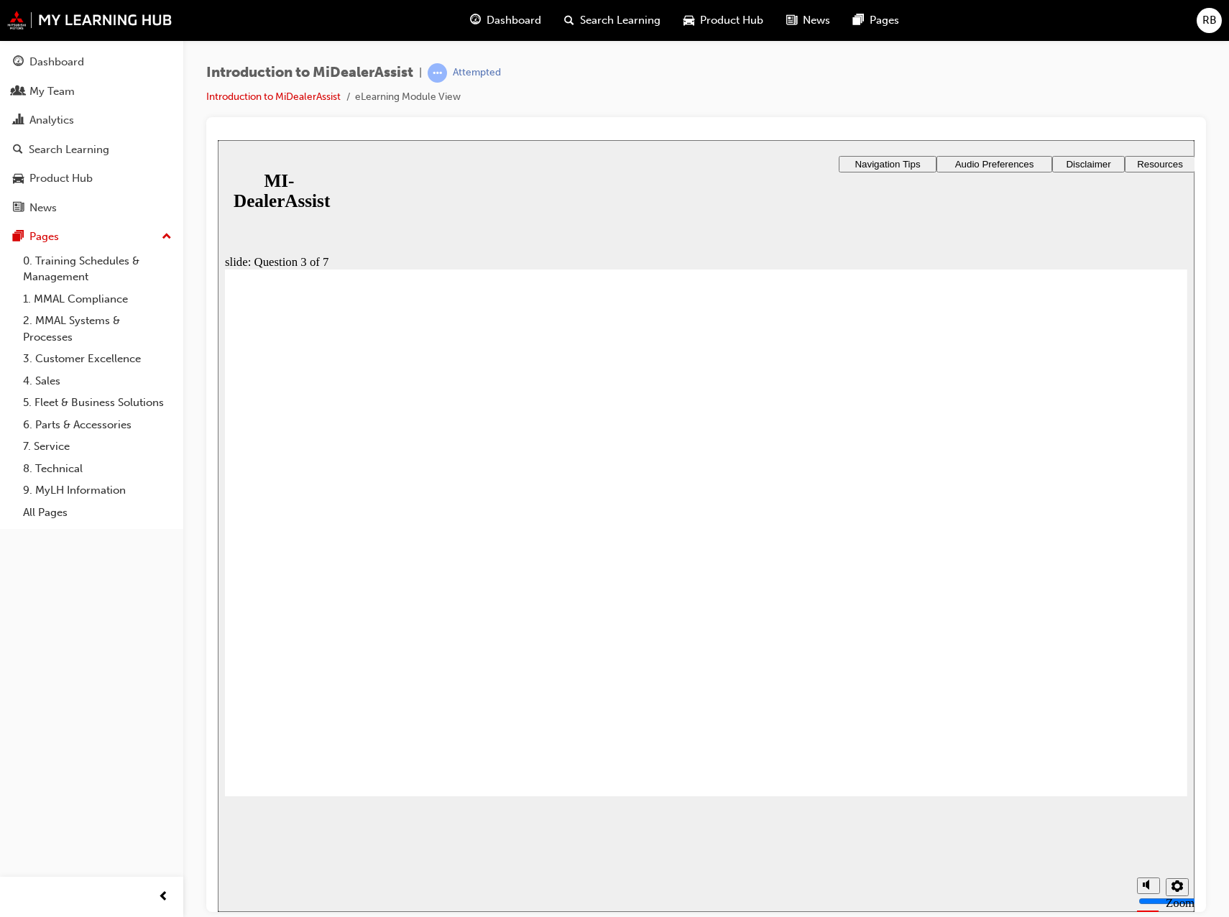
click at [585, 884] on section "Playback Speed 2 1.75 1.5 1.25" at bounding box center [706, 888] width 977 height 47
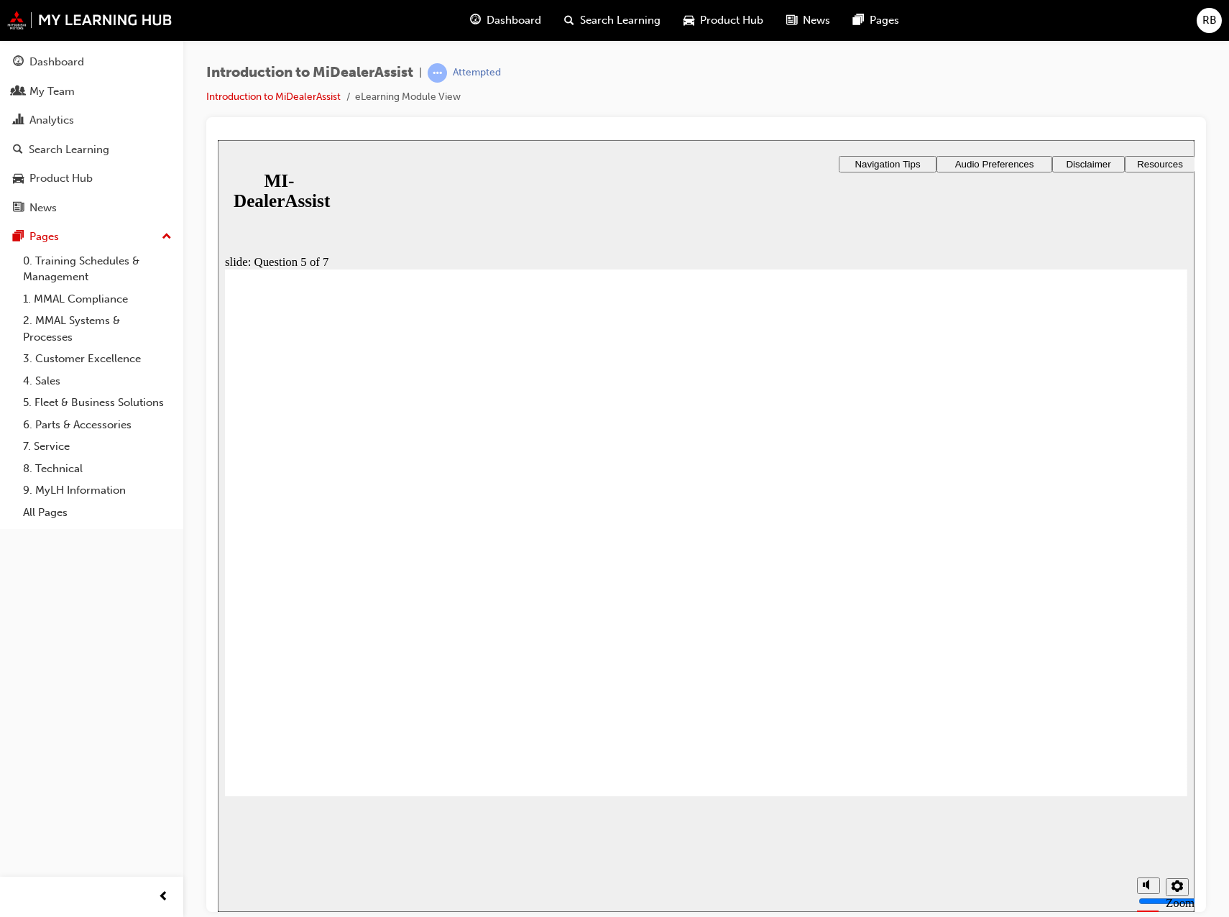
radio input "true"
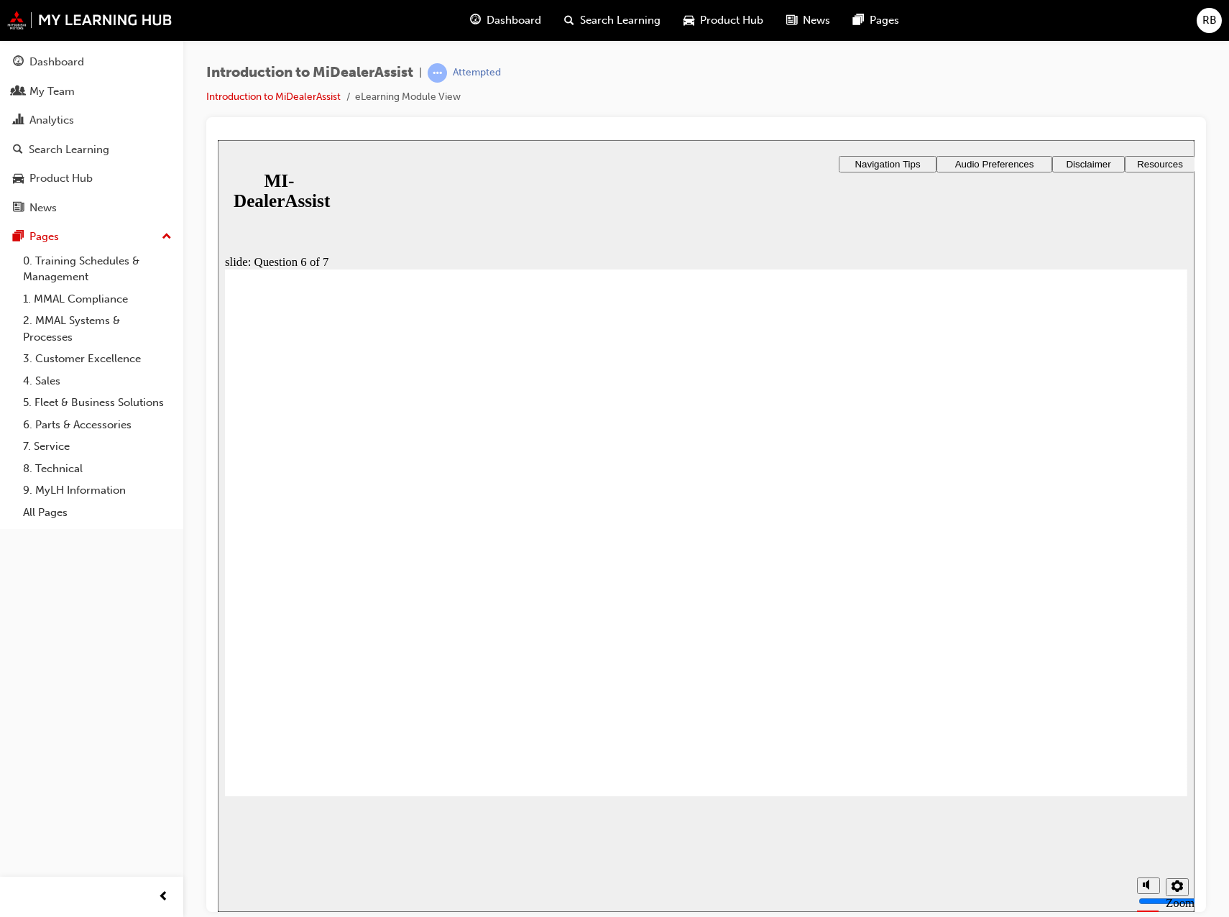
checkbox input "true"
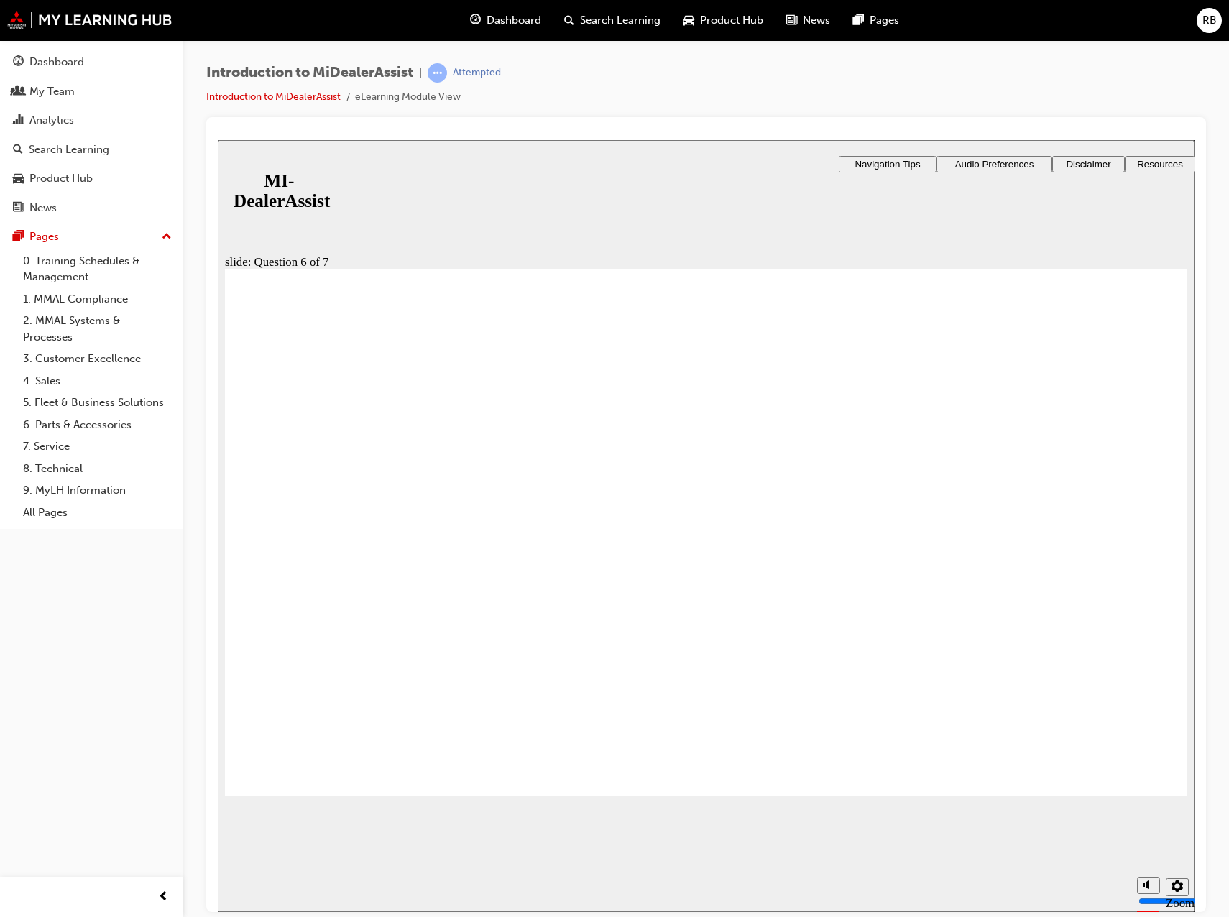
checkbox input "true"
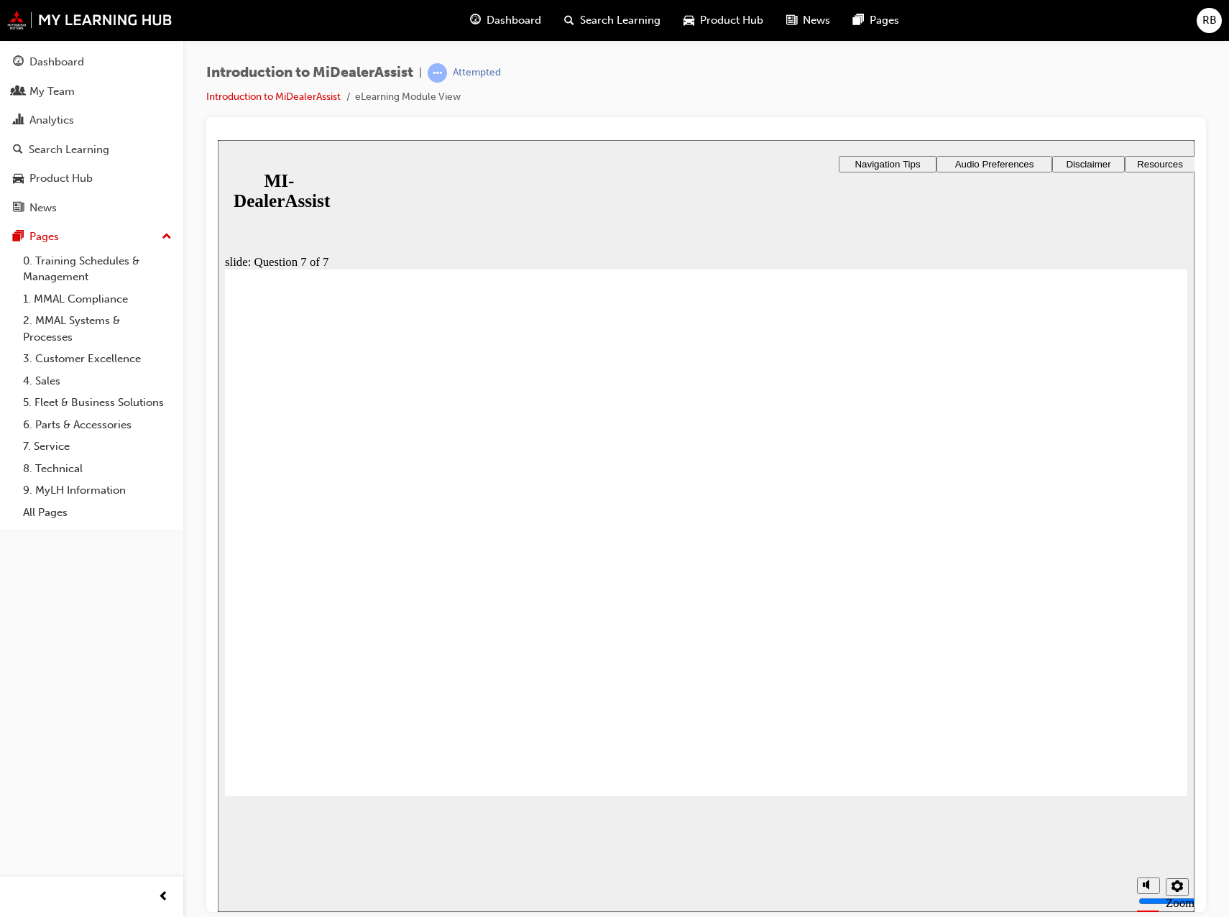
radio input "true"
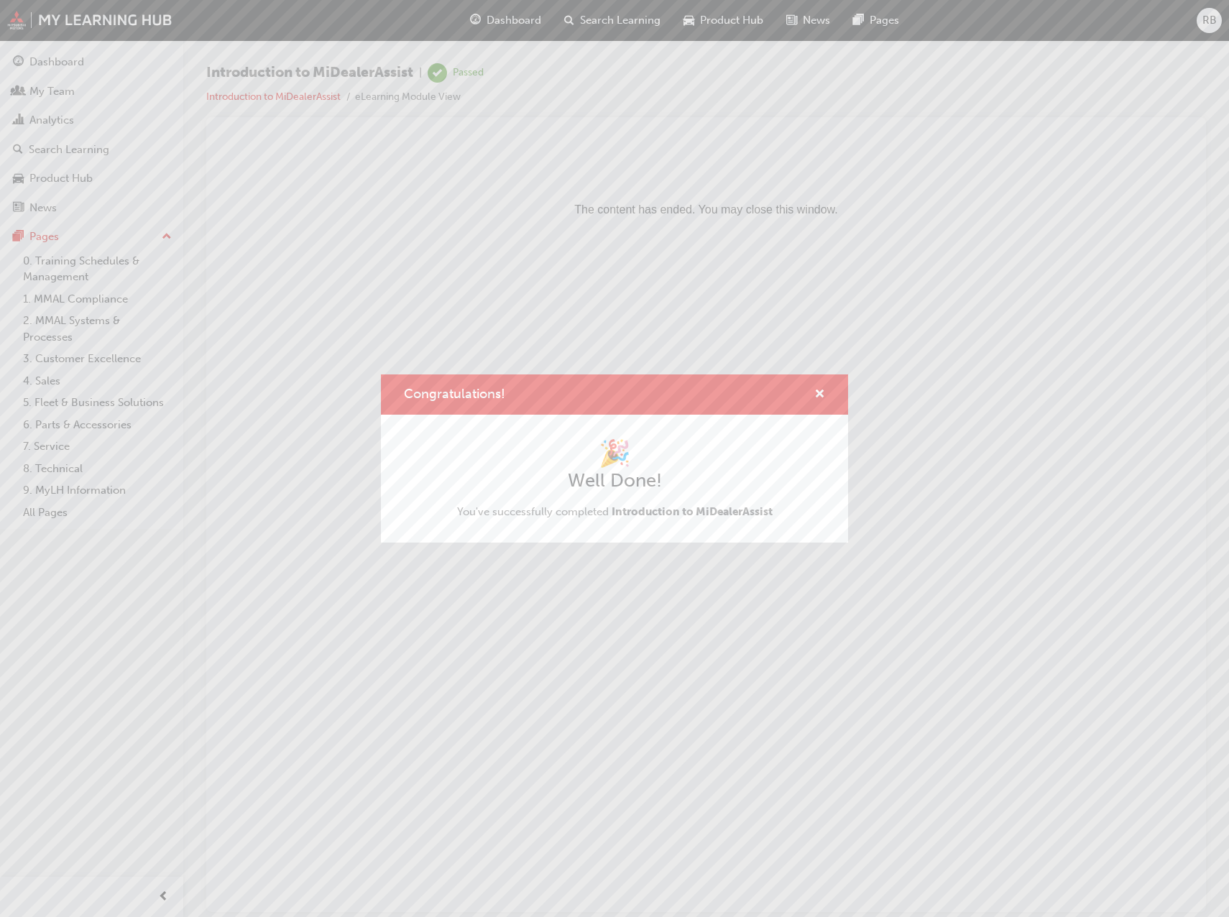
click at [703, 622] on div "Congratulations! 🎉 Well Done! You've successfully completed Introduction to MiD…" at bounding box center [614, 458] width 1229 height 917
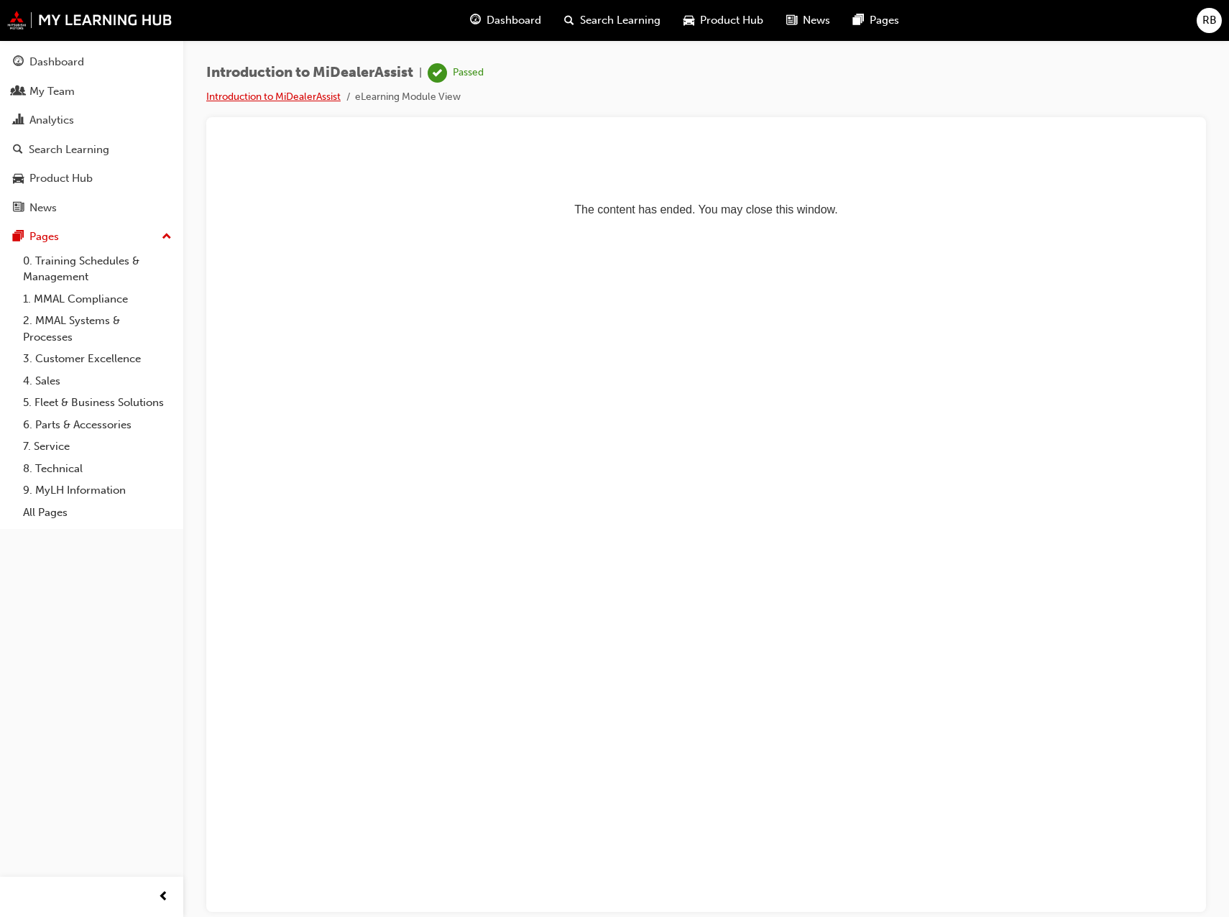
click at [258, 96] on link "Introduction to MiDealerAssist" at bounding box center [273, 97] width 134 height 12
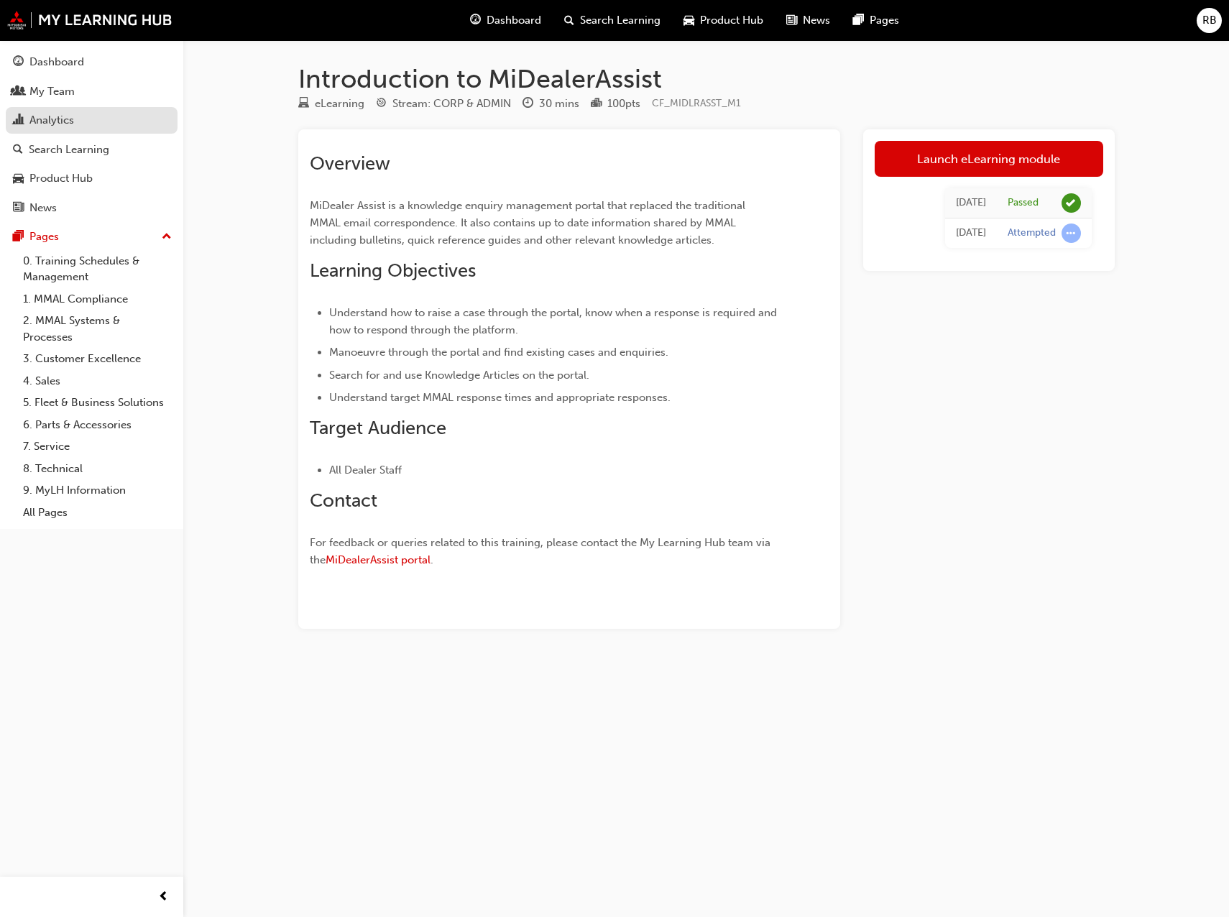
click at [52, 118] on div "Analytics" at bounding box center [51, 120] width 45 height 17
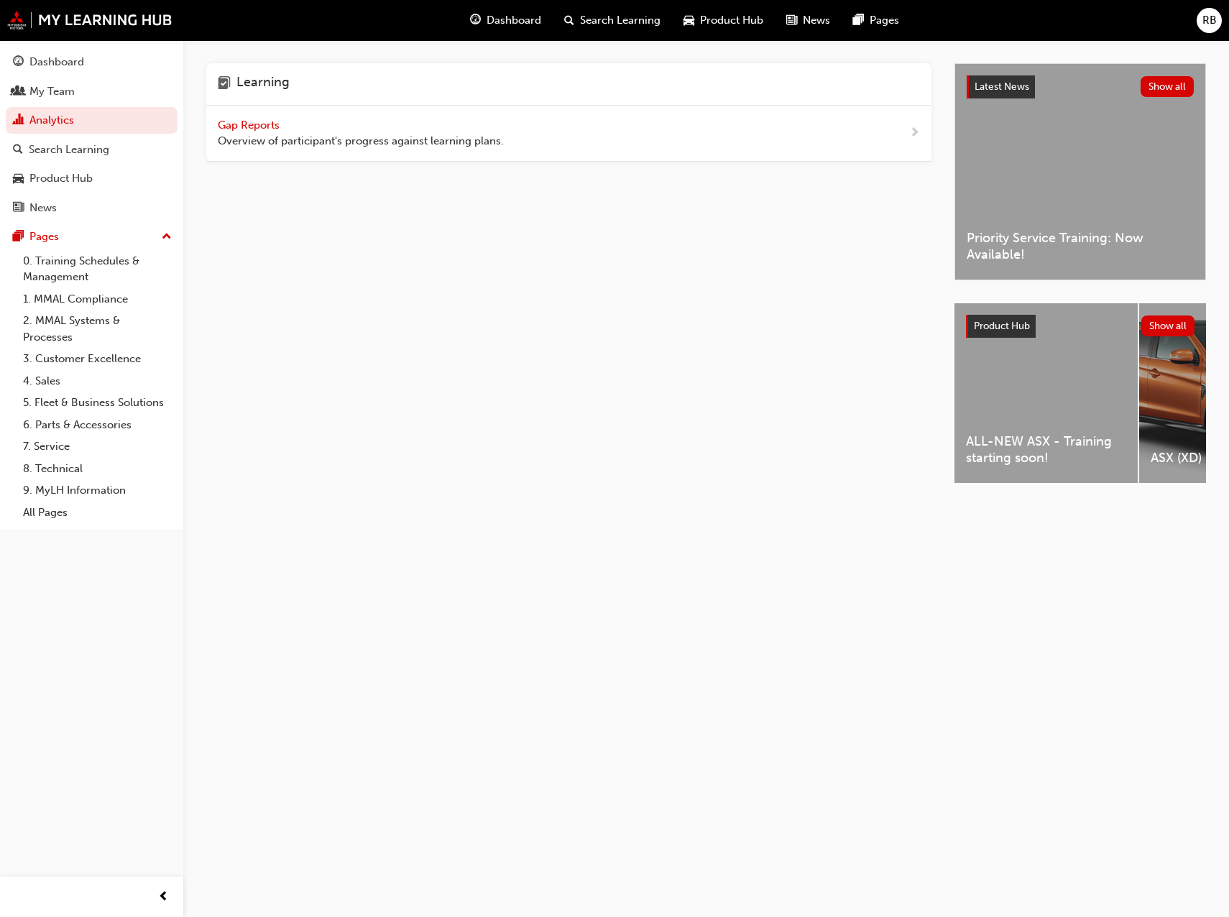
click at [257, 122] on span "Gap Reports" at bounding box center [250, 125] width 65 height 13
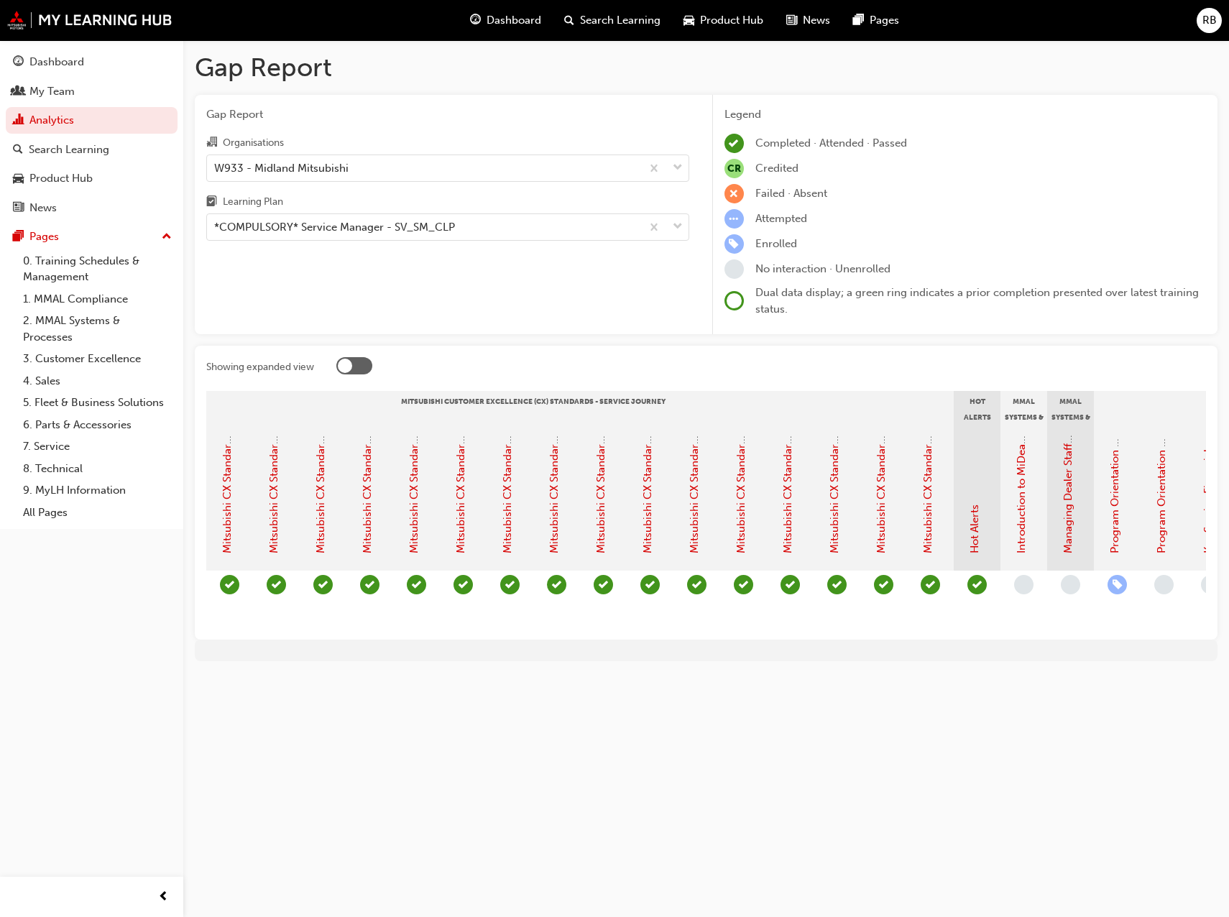
scroll to position [0, 637]
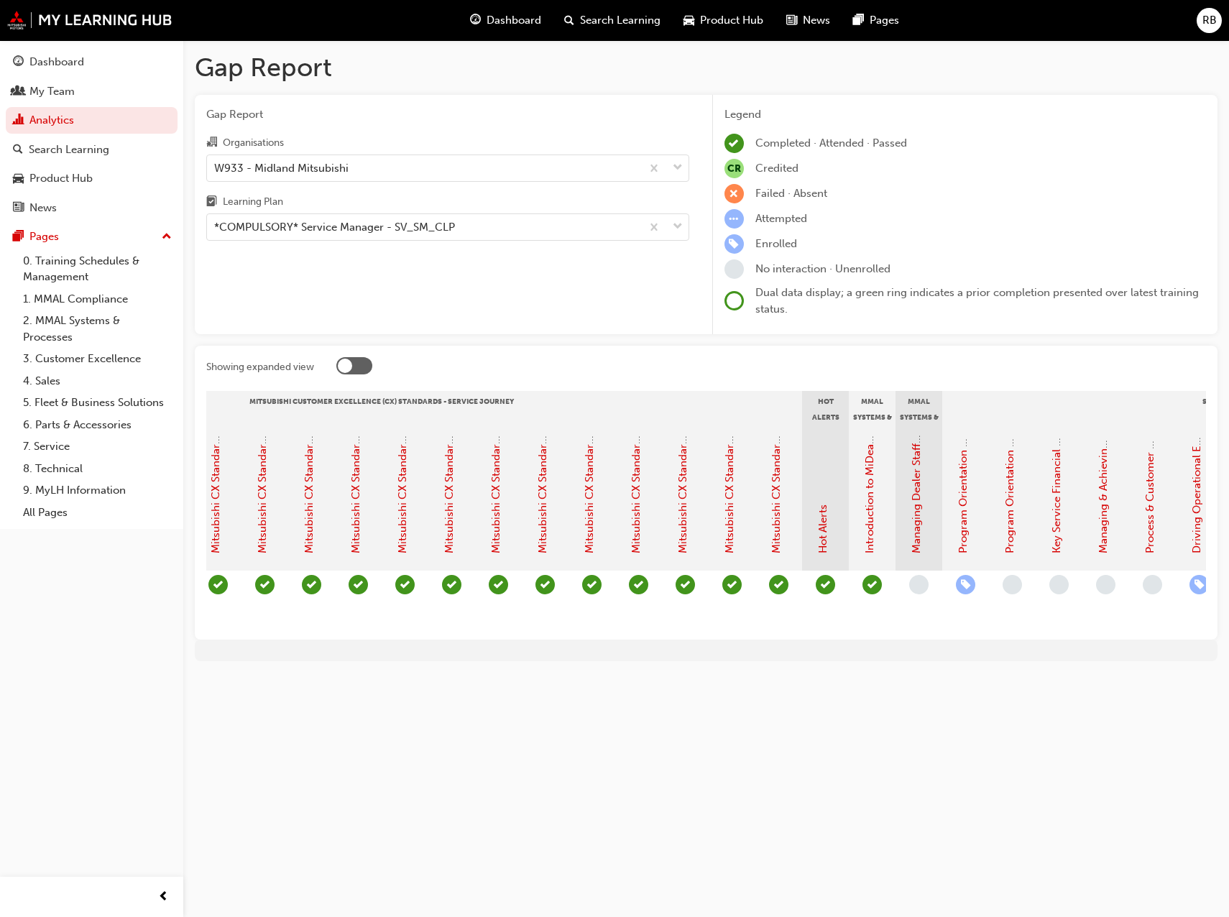
scroll to position [0, 715]
click at [915, 529] on link "Managing Dealer Staff SAP Records" at bounding box center [914, 465] width 13 height 175
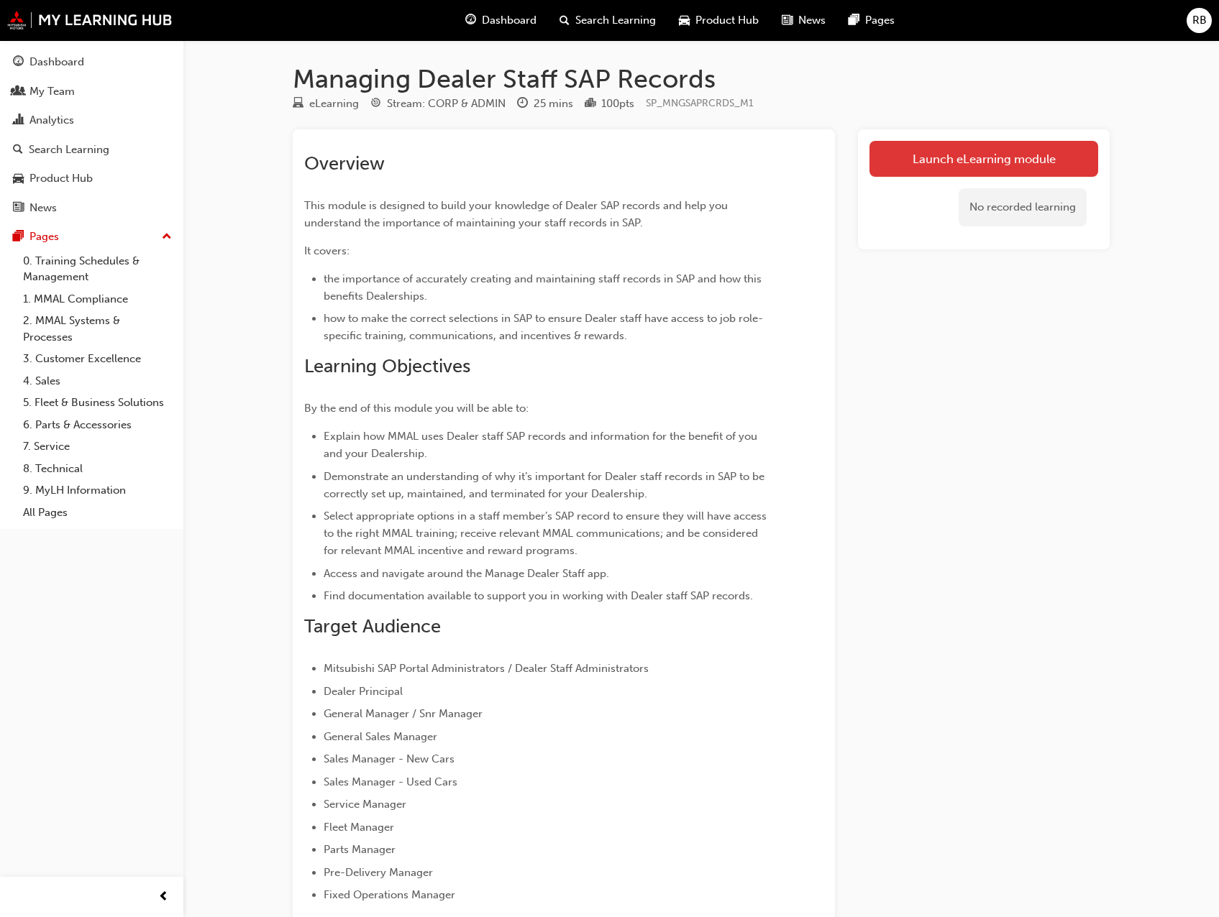
click at [972, 157] on link "Launch eLearning module" at bounding box center [983, 159] width 229 height 36
